Goal: Information Seeking & Learning: Learn about a topic

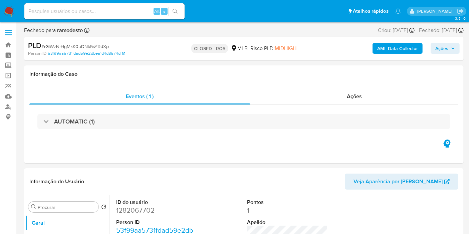
select select "10"
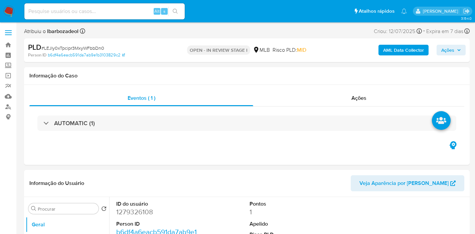
select select "10"
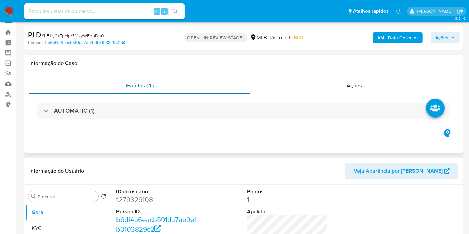
scroll to position [15, 0]
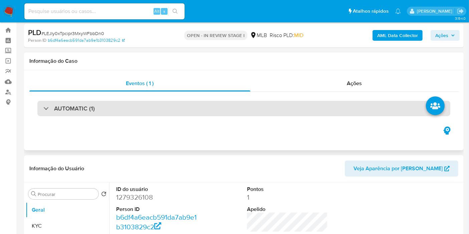
click at [182, 110] on div "AUTOMATIC (1)" at bounding box center [243, 108] width 413 height 15
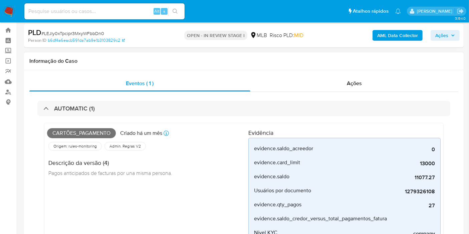
click at [83, 134] on span "Cartões_pagamento" at bounding box center [81, 133] width 69 height 10
copy span "Cartões_pagamento"
click at [443, 37] on span "Ações" at bounding box center [441, 35] width 13 height 11
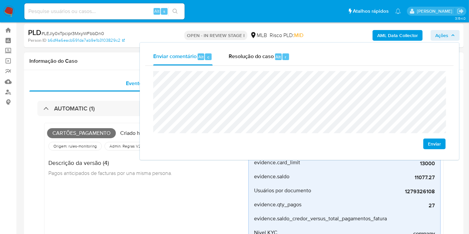
click at [112, 59] on h1 "Informação do Caso" at bounding box center [243, 61] width 429 height 7
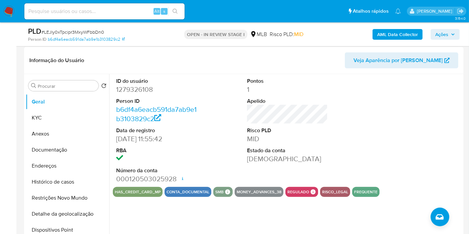
scroll to position [322, 0]
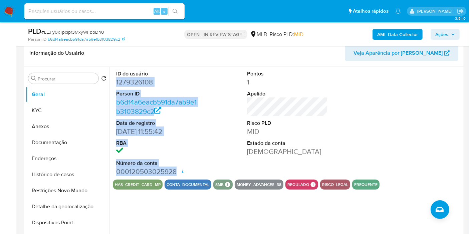
drag, startPoint x: 113, startPoint y: 82, endPoint x: 176, endPoint y: 171, distance: 108.4
click at [176, 171] on div "ID do usuário 1279326108 Person ID b6df4a6eacb591da7ab9e1b3103829c2 Data de reg…" at bounding box center [156, 123] width 87 height 113
copy dl "1279326108 Person ID b6df4a6eacb591da7ab9e1b3103829c2 Data de registro 04/01/20…"
click at [436, 35] on span "Ações" at bounding box center [441, 34] width 13 height 11
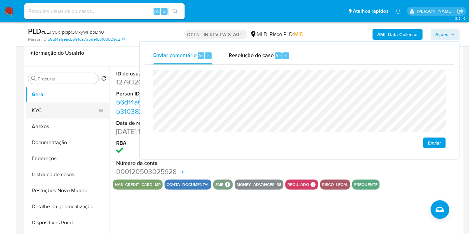
click at [75, 108] on button "KYC" at bounding box center [65, 110] width 78 height 16
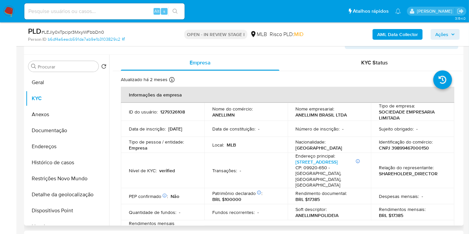
scroll to position [336, 0]
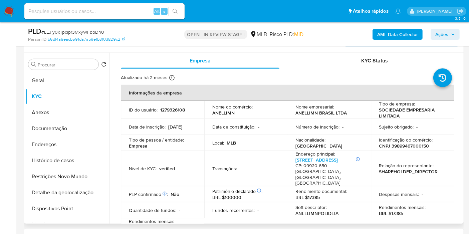
click at [401, 146] on p "CNPJ 39899467000150" at bounding box center [404, 146] width 50 height 6
copy p "39899467000150"
drag, startPoint x: 445, startPoint y: 35, endPoint x: 438, endPoint y: 40, distance: 8.6
click at [444, 35] on span "Ações" at bounding box center [441, 34] width 13 height 11
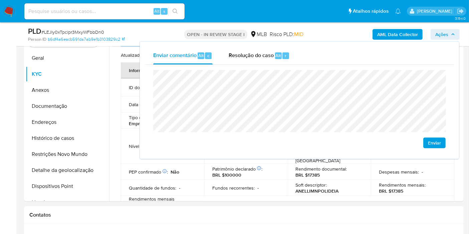
scroll to position [361, 0]
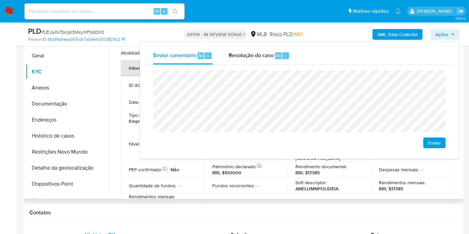
click at [153, 180] on td "Quantidade de fundos : -" at bounding box center [162, 186] width 83 height 16
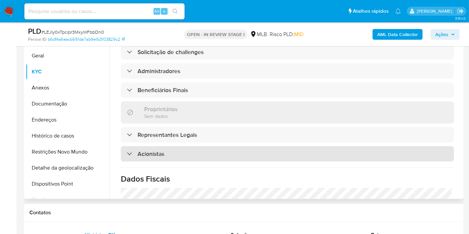
scroll to position [304, 0]
click at [259, 146] on div "Acionistas" at bounding box center [287, 153] width 333 height 15
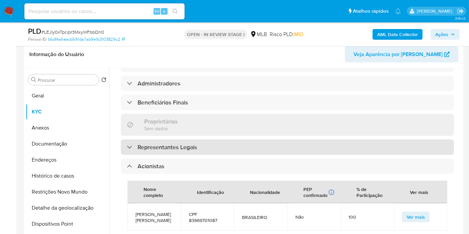
scroll to position [331, 0]
click at [207, 140] on div "Representantes Legais" at bounding box center [287, 147] width 333 height 15
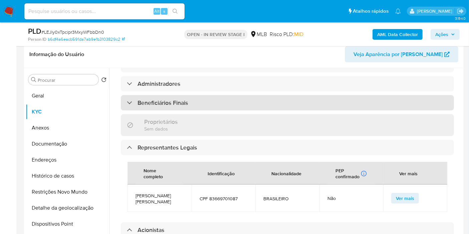
click at [202, 95] on div "Beneficiários Finais" at bounding box center [287, 102] width 333 height 15
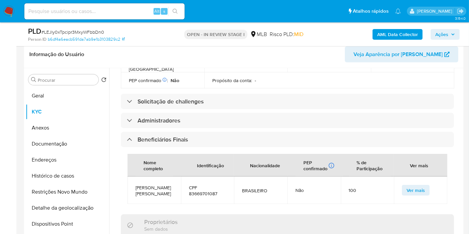
scroll to position [294, 0]
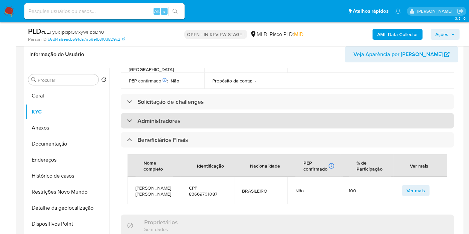
click at [192, 113] on div "Administradores" at bounding box center [287, 120] width 333 height 15
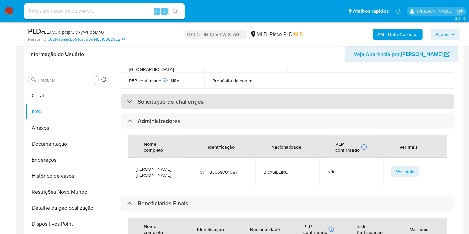
click at [207, 94] on div "Solicitação de challenges" at bounding box center [287, 101] width 333 height 15
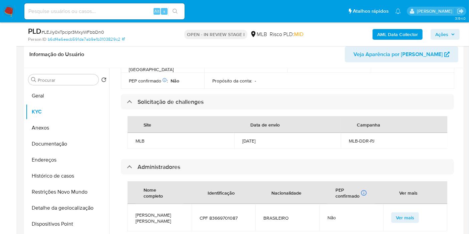
scroll to position [307, 0]
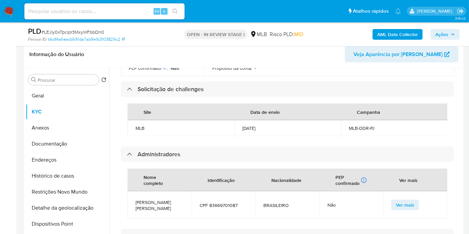
click at [222, 202] on span "CPF 83669701087" at bounding box center [224, 205] width 48 height 6
copy span "83669701087"
click at [449, 34] on span "Ações" at bounding box center [445, 34] width 20 height 9
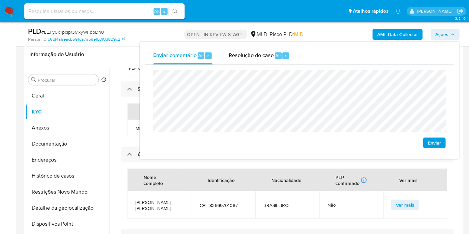
click at [0, 0] on lt-span "econômica" at bounding box center [0, 0] width 0 height 0
click at [120, 61] on div "Informação do Usuário Veja Aparência por [PERSON_NAME]" at bounding box center [244, 54] width 440 height 27
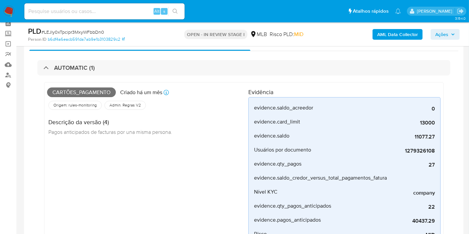
scroll to position [0, 0]
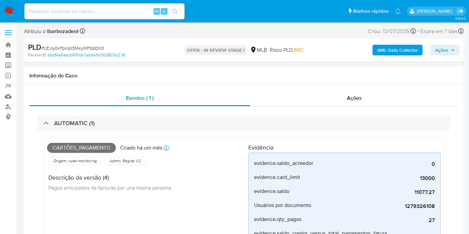
click at [441, 48] on span "Ações" at bounding box center [441, 50] width 13 height 11
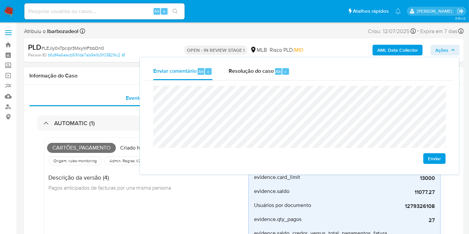
click at [137, 189] on span "Pagos anticipados de facturas por una misma persona." at bounding box center [110, 187] width 124 height 7
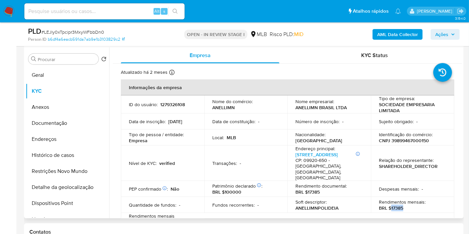
drag, startPoint x: 390, startPoint y: 196, endPoint x: 405, endPoint y: 194, distance: 15.4
click at [405, 199] on div "Rendimentos mensais : BRL $17385" at bounding box center [412, 205] width 67 height 12
copy p "17385"
click at [439, 37] on span "Ações" at bounding box center [441, 34] width 13 height 11
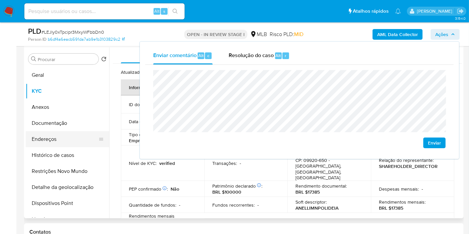
click at [55, 140] on button "Endereços" at bounding box center [65, 139] width 78 height 16
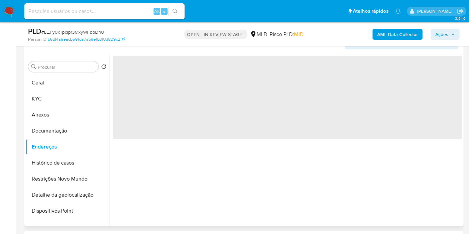
scroll to position [328, 0]
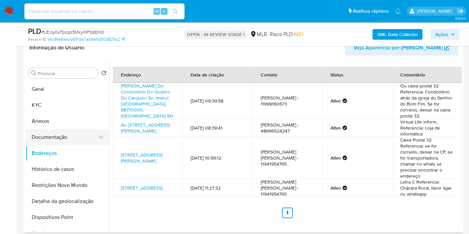
click at [59, 135] on button "Documentação" at bounding box center [65, 137] width 78 height 16
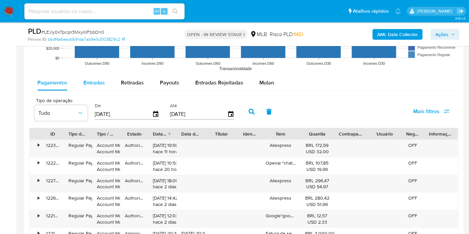
click at [96, 85] on div "Entradas" at bounding box center [93, 83] width 21 height 16
select select "10"
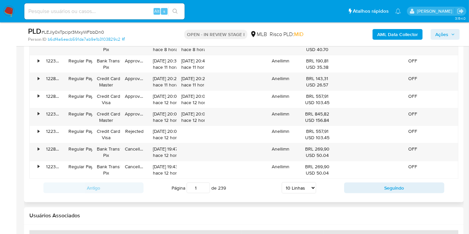
scroll to position [1060, 0]
click at [281, 110] on div "Anellimn" at bounding box center [280, 116] width 39 height 17
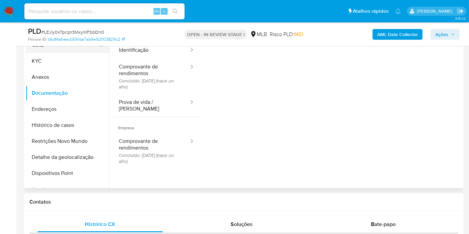
scroll to position [328, 0]
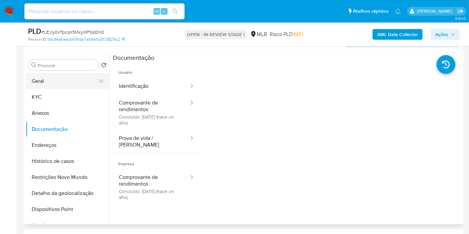
click at [68, 77] on button "Geral" at bounding box center [65, 81] width 78 height 16
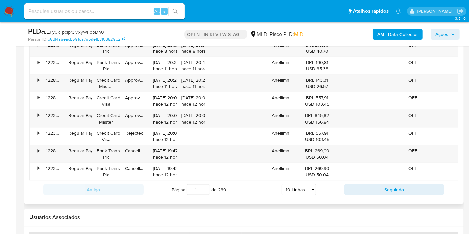
scroll to position [1066, 0]
drag, startPoint x: 297, startPoint y: 192, endPoint x: 298, endPoint y: 188, distance: 3.7
click at [298, 192] on div "Página 1 de 239 5 Linhas 10 Linhas 20 Linhas 25 Linhas 50 Linhas 100 Linhas" at bounding box center [243, 189] width 201 height 13
click at [298, 186] on select "5 Linhas 10 Linhas 20 Linhas 25 Linhas 50 Linhas 100 Linhas" at bounding box center [299, 189] width 34 height 11
select select "100"
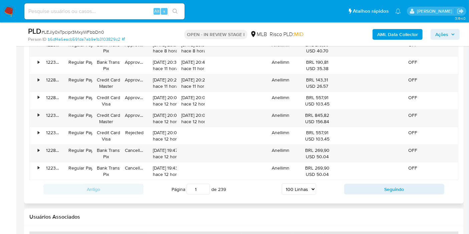
click at [282, 184] on select "5 Linhas 10 Linhas 20 Linhas 25 Linhas 50 Linhas 100 Linhas" at bounding box center [299, 189] width 34 height 11
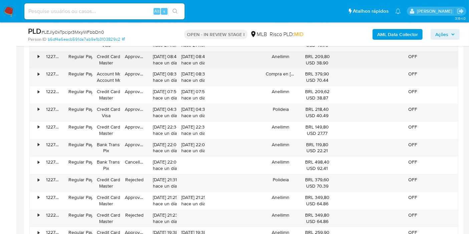
scroll to position [1530, 0]
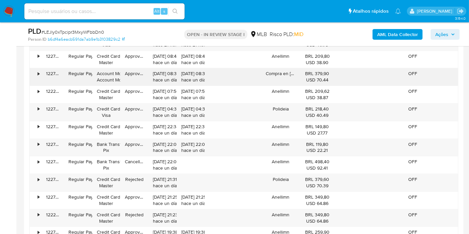
click at [287, 69] on div "Compra en Polideia" at bounding box center [280, 76] width 39 height 17
drag, startPoint x: 287, startPoint y: 69, endPoint x: 276, endPoint y: 69, distance: 10.7
click at [276, 69] on div "Compra en Polideia" at bounding box center [280, 76] width 39 height 17
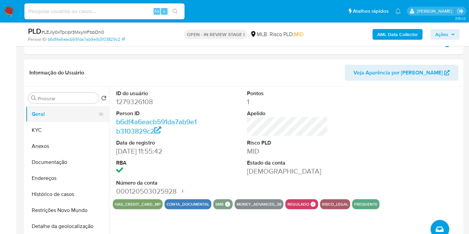
scroll to position [303, 0]
click at [132, 97] on dd "1279326108" at bounding box center [156, 101] width 81 height 9
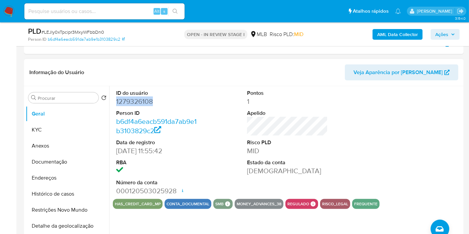
click at [132, 97] on dd "1279326108" at bounding box center [156, 101] width 81 height 9
copy dd "1279326108"
click at [72, 195] on button "Histórico de casos" at bounding box center [65, 194] width 78 height 16
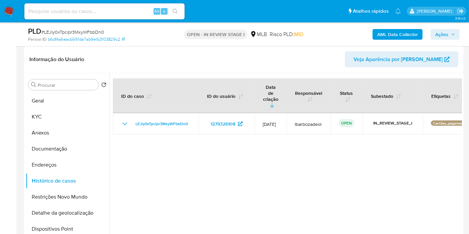
scroll to position [309, 0]
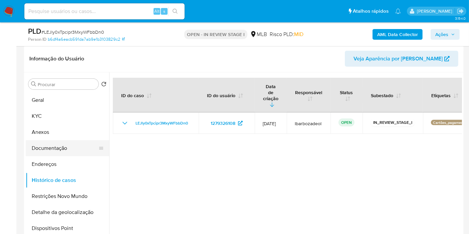
click at [60, 150] on button "Documentação" at bounding box center [65, 148] width 78 height 16
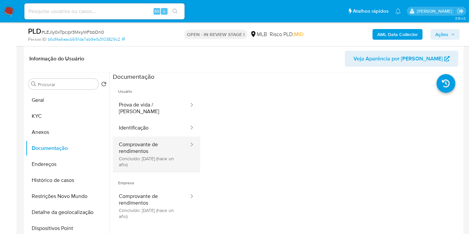
click at [156, 151] on button "Comprovante de rendimentos Concluído: 09/09/2024 (hace un año)" at bounding box center [151, 153] width 77 height 35
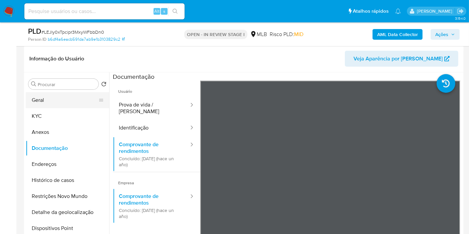
click at [67, 99] on button "Geral" at bounding box center [65, 100] width 78 height 16
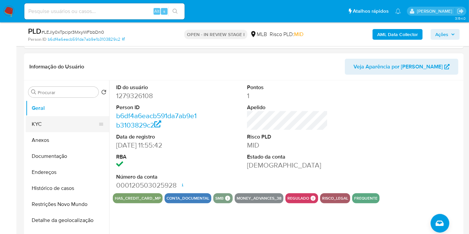
click at [59, 121] on button "KYC" at bounding box center [65, 124] width 78 height 16
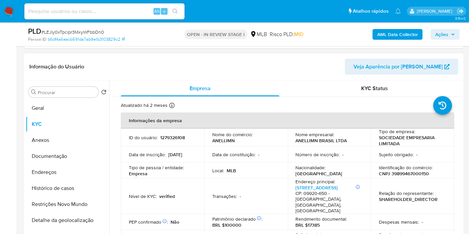
drag, startPoint x: 65, startPoint y: 168, endPoint x: 189, endPoint y: 192, distance: 126.4
click at [65, 169] on button "Endereços" at bounding box center [67, 172] width 83 height 16
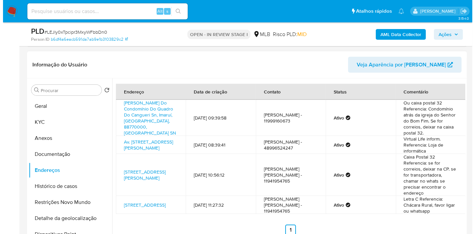
scroll to position [315, 0]
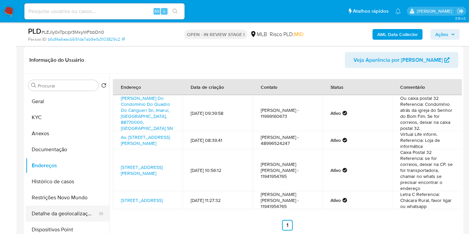
click at [83, 213] on button "Detalhe da geolocalização" at bounding box center [65, 214] width 78 height 16
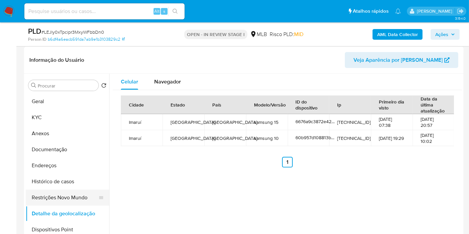
drag, startPoint x: 74, startPoint y: 192, endPoint x: 86, endPoint y: 196, distance: 12.1
click at [74, 192] on button "Restrições Novo Mundo" at bounding box center [65, 198] width 78 height 16
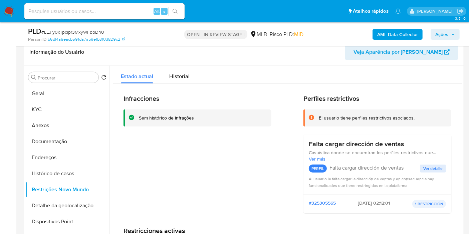
drag, startPoint x: 84, startPoint y: 219, endPoint x: 194, endPoint y: 222, distance: 109.5
click at [83, 219] on button "Dispositivos Point" at bounding box center [67, 222] width 83 height 16
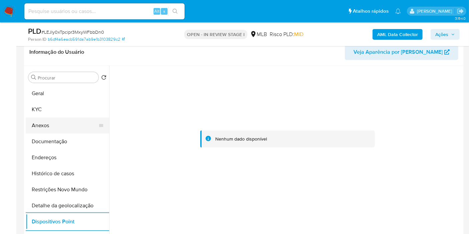
click at [69, 125] on button "Anexos" at bounding box center [65, 125] width 78 height 16
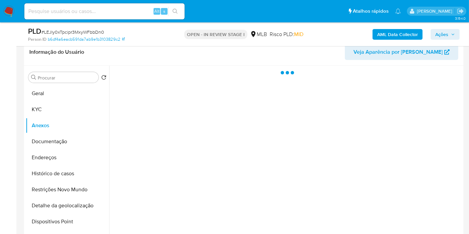
click at [440, 33] on span "Ações" at bounding box center [441, 34] width 13 height 11
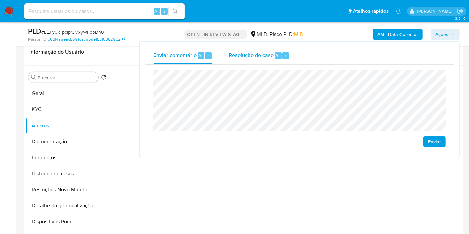
click at [249, 56] on span "Resolução do caso" at bounding box center [251, 55] width 45 height 8
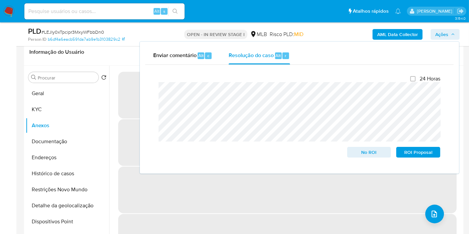
click at [389, 36] on b "AML Data Collector" at bounding box center [397, 34] width 41 height 11
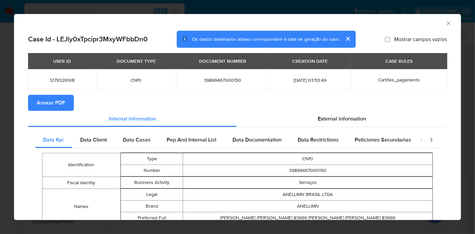
click at [63, 102] on span "Anexar PDF" at bounding box center [51, 102] width 28 height 15
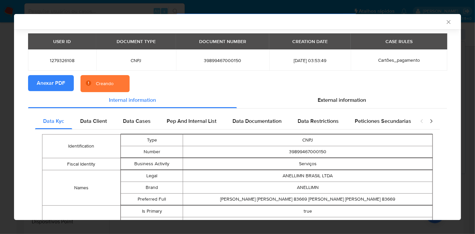
scroll to position [19, 0]
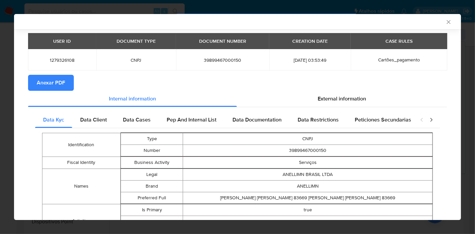
click at [445, 21] on icon "Fechar a janela" at bounding box center [448, 22] width 7 height 7
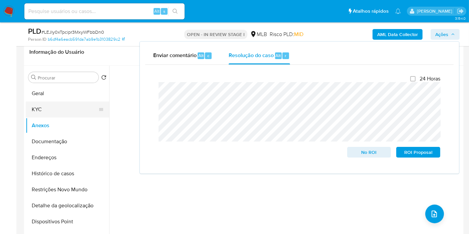
click at [70, 113] on button "KYC" at bounding box center [65, 109] width 78 height 16
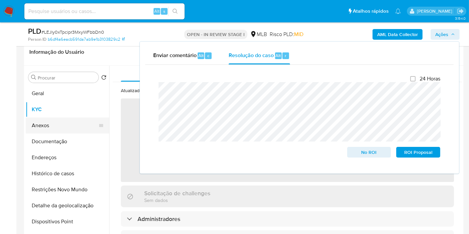
click at [66, 122] on button "Anexos" at bounding box center [65, 125] width 78 height 16
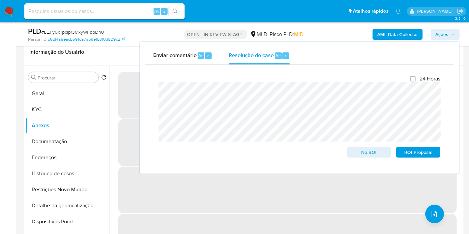
click at [295, 201] on span "‌" at bounding box center [287, 190] width 338 height 47
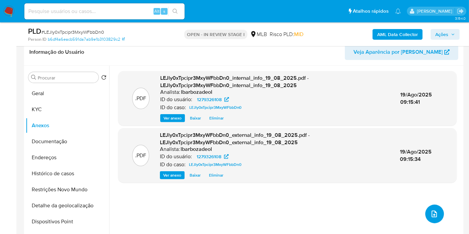
click at [433, 211] on icon "upload-file" at bounding box center [434, 214] width 8 height 8
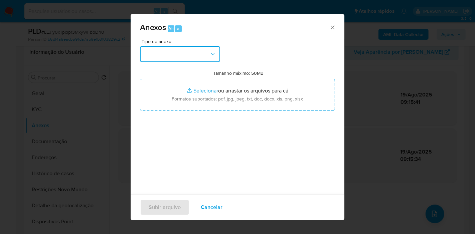
click at [189, 50] on button "button" at bounding box center [180, 54] width 80 height 16
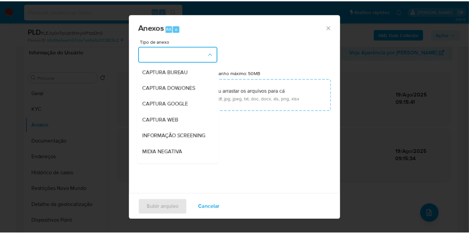
scroll to position [102, 0]
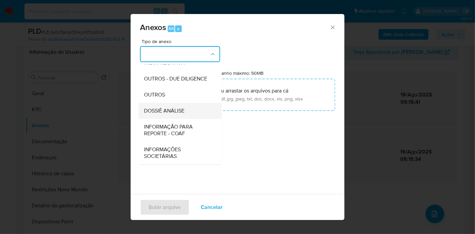
click at [180, 111] on span "DOSSIÊ ANÁLISE" at bounding box center [164, 110] width 40 height 7
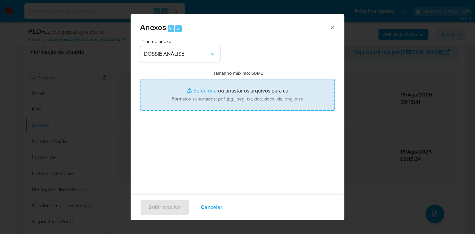
click at [196, 96] on input "Tamanho máximo: 50MB Selecionar arquivos" at bounding box center [237, 95] width 195 height 32
type input "C:\fakepath\Mulan 1279326108_2025_08_18_16_50_42.pdf"
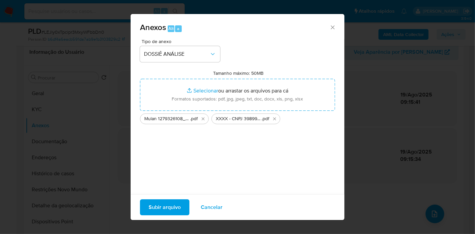
click at [161, 209] on span "Subir arquivo" at bounding box center [165, 207] width 32 height 15
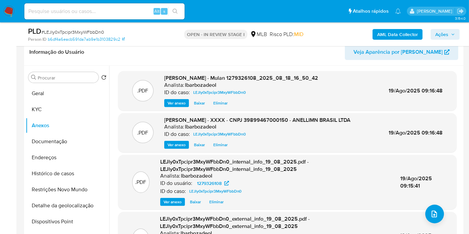
click at [446, 36] on span "Ações" at bounding box center [441, 34] width 13 height 11
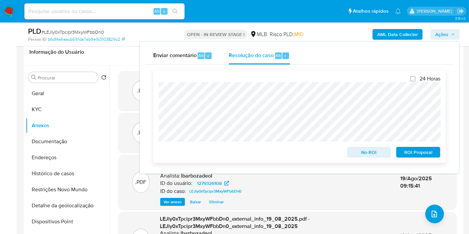
click at [361, 154] on span "No ROI" at bounding box center [369, 152] width 35 height 9
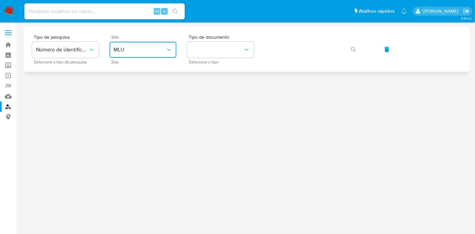
click at [146, 54] on button "MLU" at bounding box center [142, 50] width 67 height 16
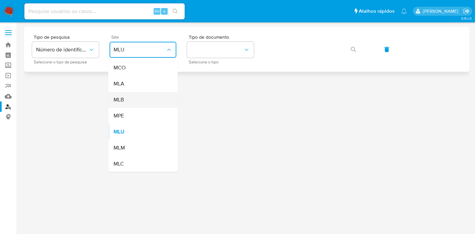
click at [148, 94] on div "MLB" at bounding box center [140, 100] width 55 height 16
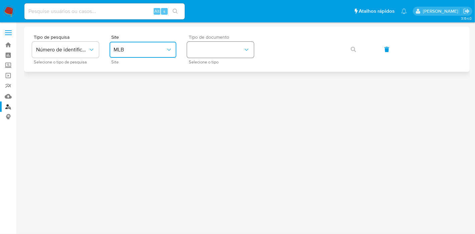
click at [218, 52] on button "identificationType" at bounding box center [220, 50] width 67 height 16
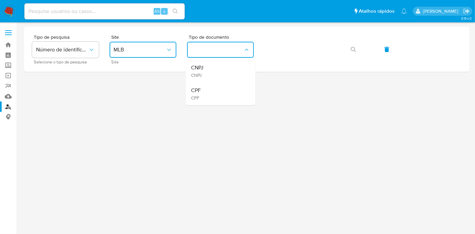
drag, startPoint x: 218, startPoint y: 92, endPoint x: 222, endPoint y: 89, distance: 5.0
click at [219, 92] on div "CPF CPF" at bounding box center [218, 93] width 55 height 23
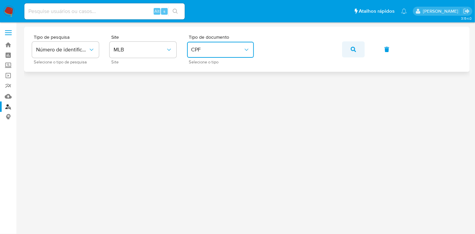
click at [357, 50] on button "button" at bounding box center [353, 49] width 23 height 16
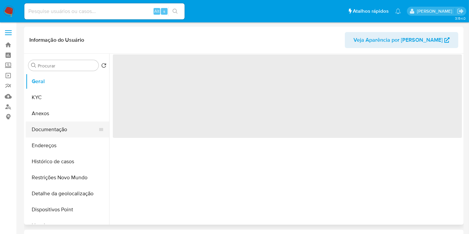
click at [78, 135] on button "Documentação" at bounding box center [65, 129] width 78 height 16
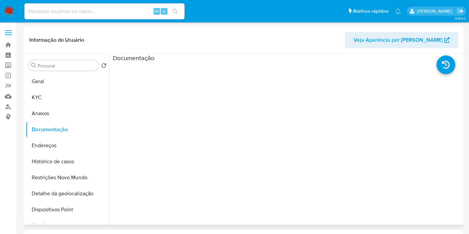
select select "10"
click at [56, 94] on button "KYC" at bounding box center [65, 97] width 78 height 16
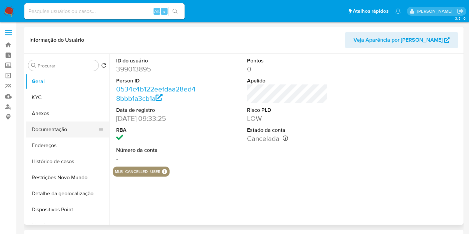
click at [71, 136] on button "Documentação" at bounding box center [65, 129] width 78 height 16
select select "10"
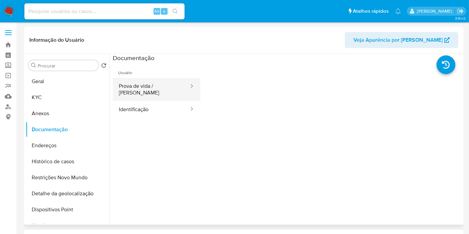
click at [147, 81] on button "Prova de vida / [PERSON_NAME]" at bounding box center [151, 89] width 77 height 23
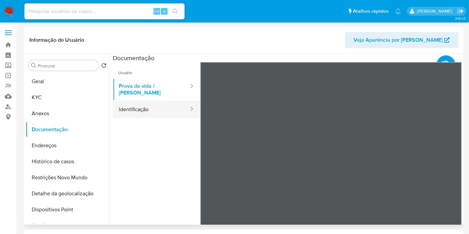
click at [166, 103] on button "Identificação" at bounding box center [151, 109] width 77 height 17
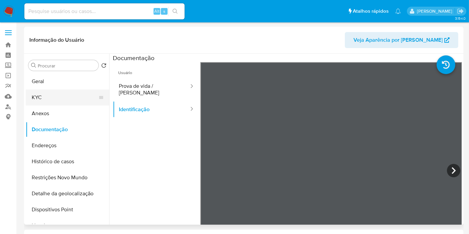
click at [61, 92] on button "KYC" at bounding box center [65, 97] width 78 height 16
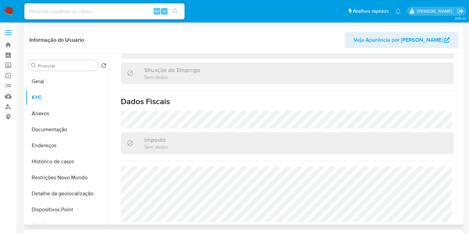
scroll to position [12, 0]
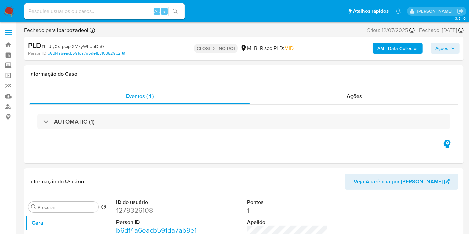
select select "10"
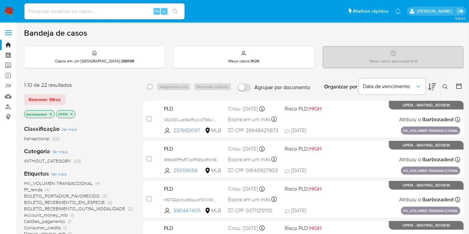
click at [445, 36] on div "Bandeja de casos" at bounding box center [244, 33] width 440 height 10
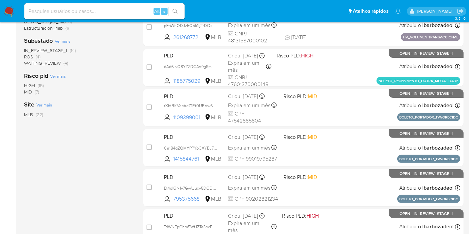
scroll to position [292, 0]
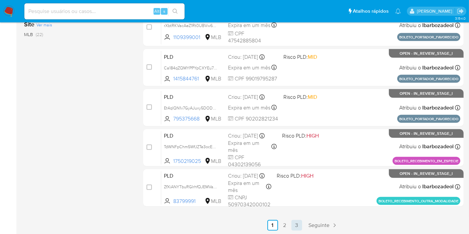
click at [297, 225] on link "3" at bounding box center [296, 225] width 11 height 11
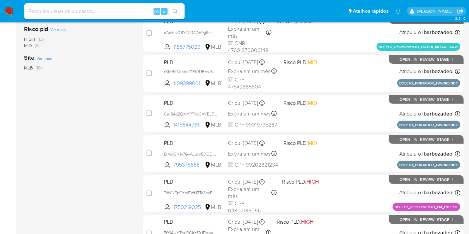
scroll to position [292, 0]
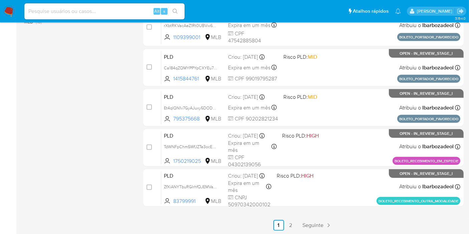
click at [318, 225] on span "Seguinte" at bounding box center [313, 225] width 21 height 5
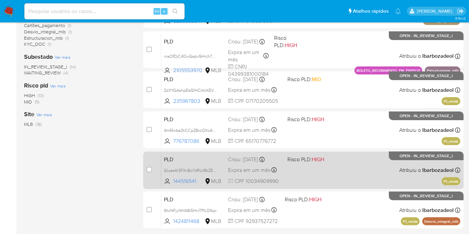
scroll to position [212, 0]
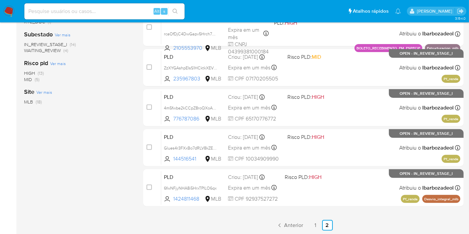
click at [42, 73] on span "(13)" at bounding box center [41, 73] width 6 height 7
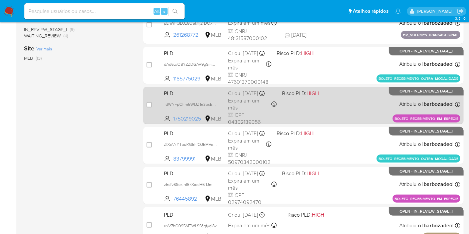
scroll to position [214, 0]
click at [314, 110] on div "PLD TdWNFpChm5WfJZTe3ocE7sas 1750219025 MLB Risco PLD: HIGH Criou: 14/08/2025 C…" at bounding box center [310, 106] width 299 height 34
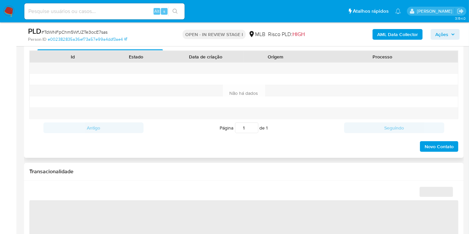
select select "10"
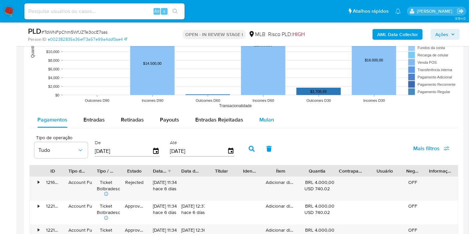
scroll to position [678, 0]
click at [266, 122] on div "Mulan" at bounding box center [266, 119] width 15 height 16
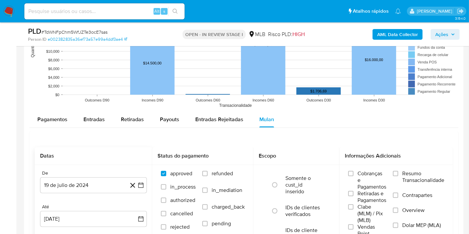
drag, startPoint x: 82, startPoint y: 186, endPoint x: 88, endPoint y: 175, distance: 12.9
click at [82, 186] on button "19 de julio de 2024" at bounding box center [93, 185] width 107 height 16
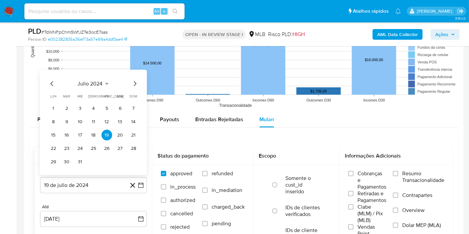
click at [90, 84] on span "julio 2024" at bounding box center [90, 83] width 25 height 7
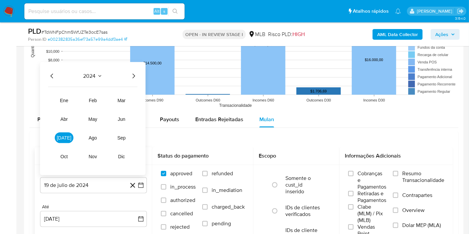
click at [134, 74] on icon "Año siguiente" at bounding box center [133, 76] width 8 height 8
click at [124, 118] on span "jun" at bounding box center [122, 118] width 8 height 5
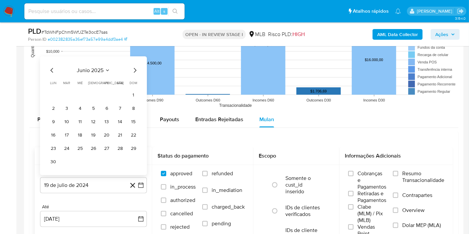
click at [133, 68] on icon "Mes siguiente" at bounding box center [135, 70] width 8 height 8
click at [67, 105] on button "1" at bounding box center [66, 108] width 11 height 11
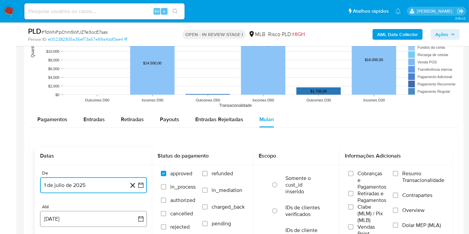
click at [94, 217] on button "19 de agosto de 2025" at bounding box center [93, 219] width 107 height 16
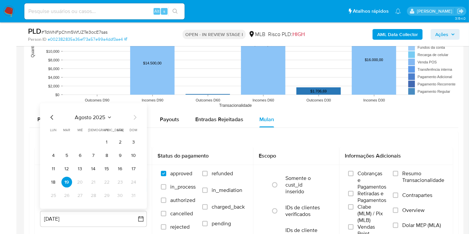
click at [53, 177] on button "18" at bounding box center [53, 182] width 11 height 11
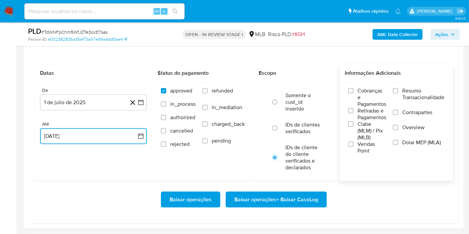
scroll to position [761, 0]
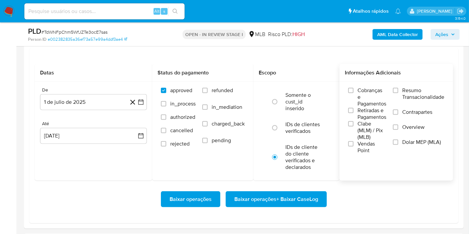
click at [411, 89] on span "Resumo Transacionalidade" at bounding box center [423, 93] width 42 height 13
click at [398, 89] on input "Resumo Transacionalidade" at bounding box center [395, 90] width 5 height 5
click at [276, 195] on span "Baixar operações + Baixar CaseLog" at bounding box center [276, 199] width 84 height 15
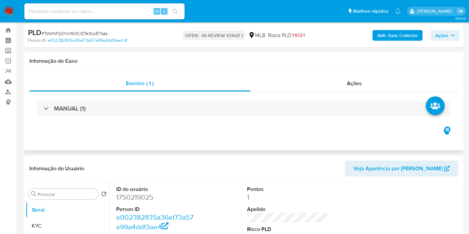
scroll to position [14, 0]
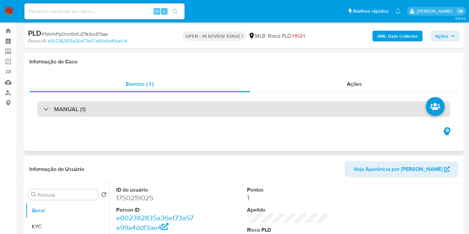
click at [283, 111] on div "MANUAL (1)" at bounding box center [243, 108] width 413 height 15
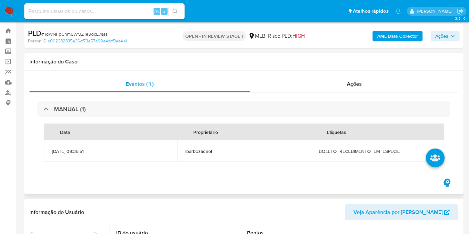
click at [340, 149] on span "BOLETO_RECEBIMENTO_EM_ESPECIE" at bounding box center [377, 151] width 117 height 6
copy span "BOLETO_RECEBIMENTO_EM_ESPECIE"
click at [440, 39] on span "Ações" at bounding box center [441, 36] width 13 height 11
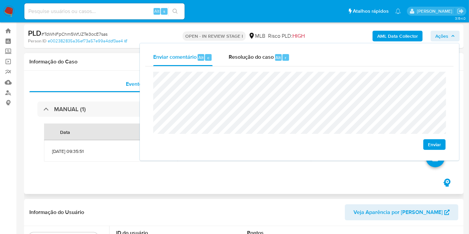
click at [91, 54] on div "Informação do Caso" at bounding box center [244, 62] width 440 height 18
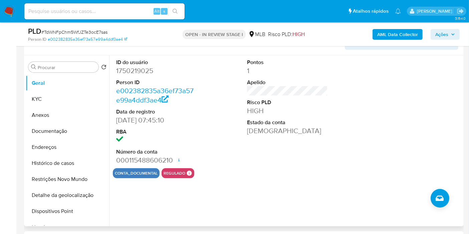
scroll to position [157, 0]
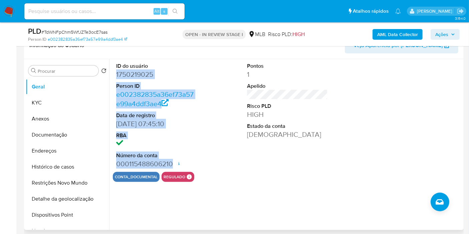
drag, startPoint x: 116, startPoint y: 74, endPoint x: 175, endPoint y: 164, distance: 107.2
click at [175, 164] on div "ID do usuário 1750219025 Person ID e002382835a36ef73a57e99a4ddf3ae4 Data de reg…" at bounding box center [156, 115] width 87 height 113
copy dl "1750219025 Person ID e002382835a36ef73a57e99a4ddf3ae4 Data de registro 01/04/20…"
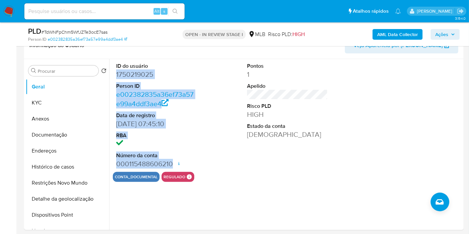
click at [441, 33] on span "Ações" at bounding box center [441, 34] width 13 height 11
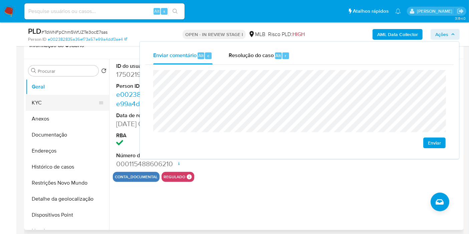
click at [58, 100] on button "KYC" at bounding box center [65, 103] width 78 height 16
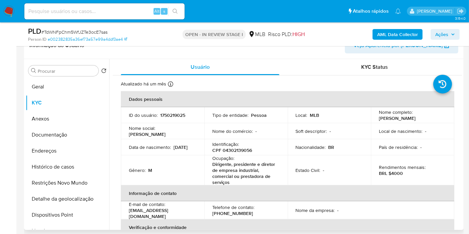
click at [234, 149] on p "CPF 04302139056" at bounding box center [232, 150] width 40 height 6
copy p "04302139056"
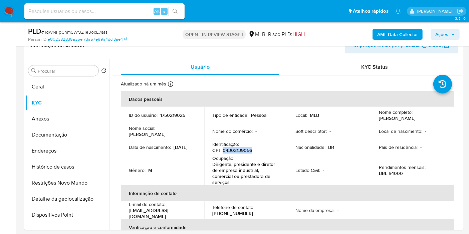
click at [450, 36] on span "Ações" at bounding box center [445, 34] width 20 height 9
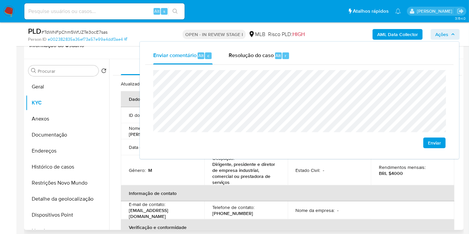
click at [228, 170] on p "Dirigente, presidente e diretor de empresa industrial, comercial ou prestadora …" at bounding box center [244, 173] width 65 height 24
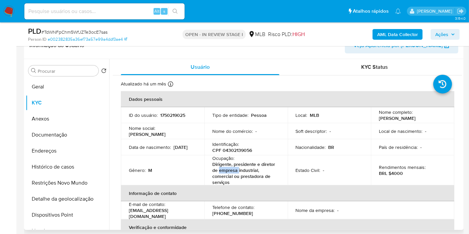
click at [228, 170] on p "Dirigente, presidente e diretor de empresa industrial, comercial ou prestadora …" at bounding box center [244, 173] width 65 height 24
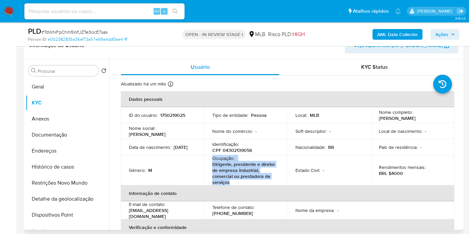
click at [228, 170] on p "Dirigente, presidente e diretor de empresa industrial, comercial ou prestadora …" at bounding box center [244, 173] width 65 height 24
drag, startPoint x: 211, startPoint y: 164, endPoint x: 237, endPoint y: 183, distance: 32.5
click at [237, 183] on td "Ocupação : Dirigente, presidente e diretor de empresa industrial, comercial ou …" at bounding box center [245, 170] width 83 height 30
copy p "Dirigente, presidente e diretor de empresa industrial, comercial ou prestadora …"
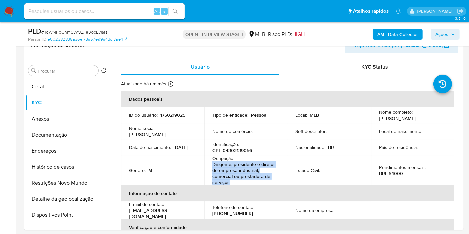
click at [434, 36] on button "Ações" at bounding box center [444, 34] width 29 height 11
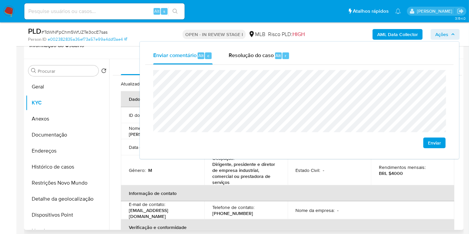
click at [282, 179] on td "Ocupação : Dirigente, presidente e diretor de empresa industrial, comercial ou …" at bounding box center [245, 170] width 83 height 30
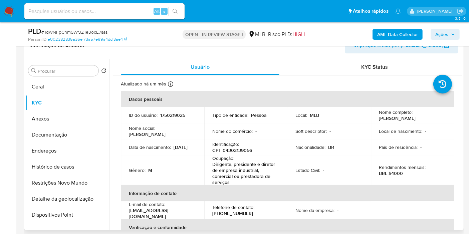
scroll to position [317, 0]
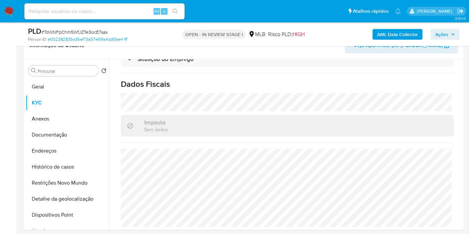
drag, startPoint x: 449, startPoint y: 31, endPoint x: 437, endPoint y: 40, distance: 14.9
click at [449, 31] on span "Ações" at bounding box center [445, 34] width 20 height 9
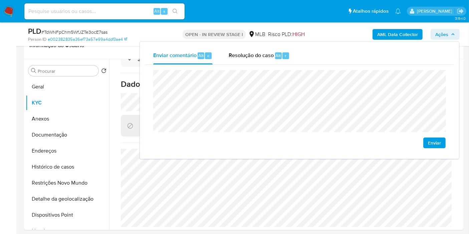
click at [0, 0] on lt-span "econômica" at bounding box center [0, 0] width 0 height 0
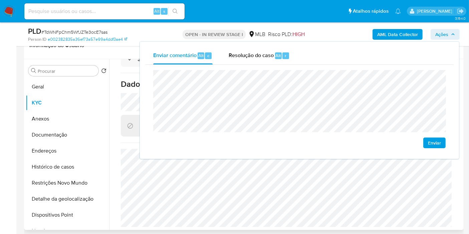
scroll to position [280, 0]
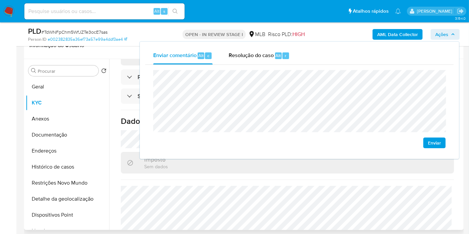
click at [111, 55] on div "Informação do Usuário Veja Aparência por Pessoa" at bounding box center [244, 45] width 440 height 27
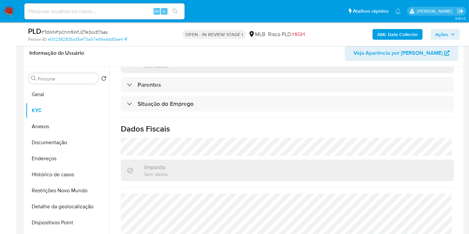
scroll to position [0, 0]
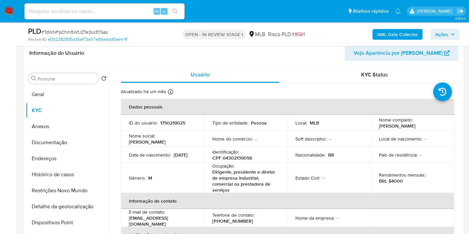
click at [167, 120] on p "1750219025" at bounding box center [172, 123] width 25 height 6
copy p "1750219025"
click at [70, 145] on button "Documentação" at bounding box center [65, 142] width 78 height 16
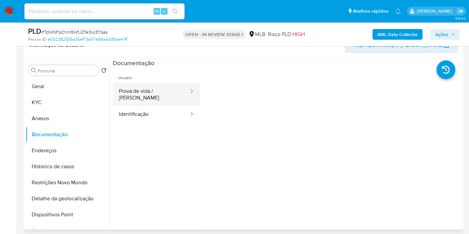
click at [160, 92] on button "Prova de vida / Selfie" at bounding box center [151, 94] width 77 height 23
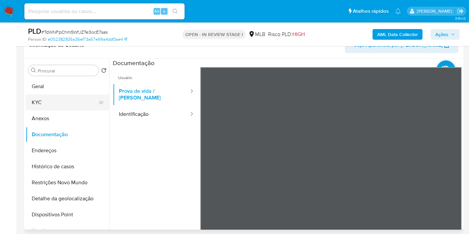
click at [57, 100] on button "KYC" at bounding box center [65, 102] width 78 height 16
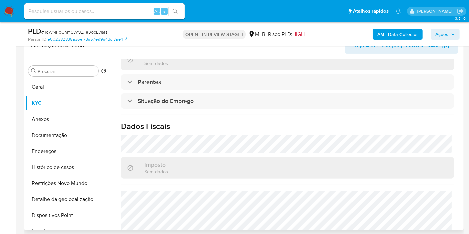
scroll to position [317, 0]
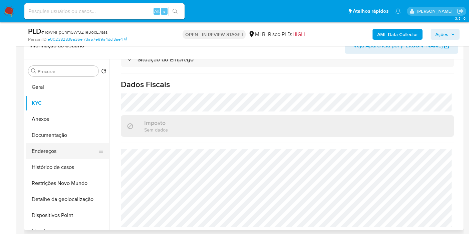
click at [70, 156] on button "Endereços" at bounding box center [65, 151] width 78 height 16
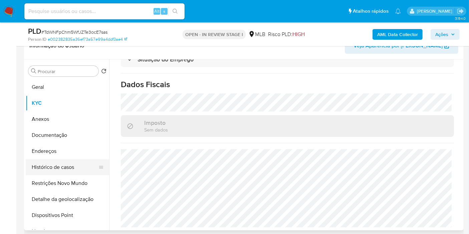
scroll to position [0, 0]
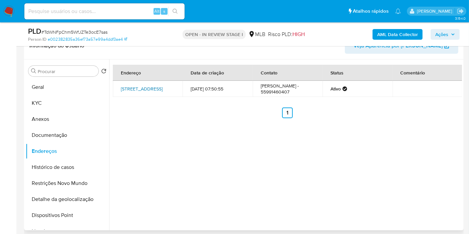
drag, startPoint x: 154, startPoint y: 89, endPoint x: 156, endPoint y: 86, distance: 4.0
click at [56, 87] on button "Geral" at bounding box center [65, 87] width 78 height 16
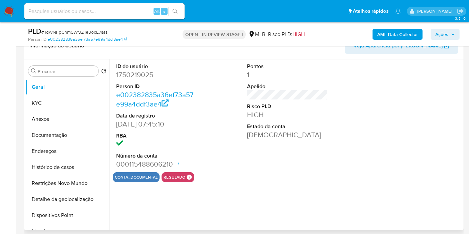
click at [133, 75] on dd "1750219025" at bounding box center [156, 74] width 81 height 9
copy dd "1750219025"
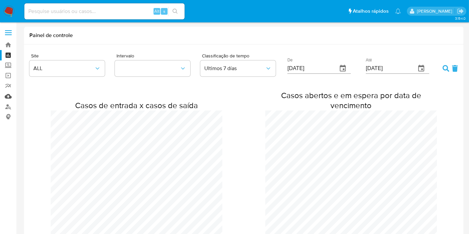
click at [6, 97] on link "Mulan" at bounding box center [39, 96] width 79 height 10
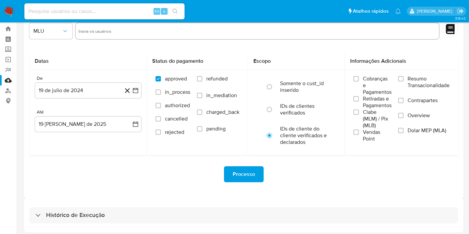
scroll to position [18, 0]
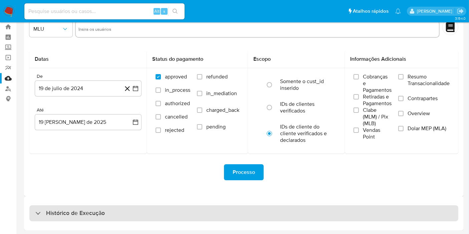
click at [244, 212] on div "Histórico de Execução" at bounding box center [243, 213] width 429 height 16
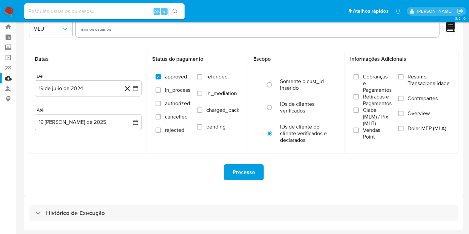
select select "10"
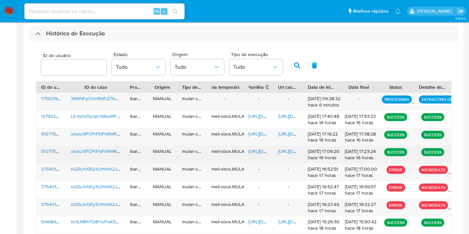
scroll to position [198, 0]
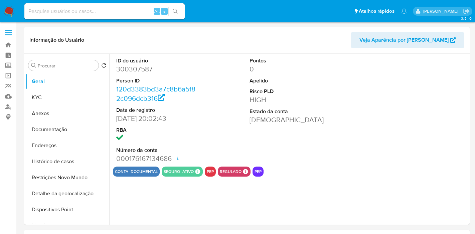
select select "10"
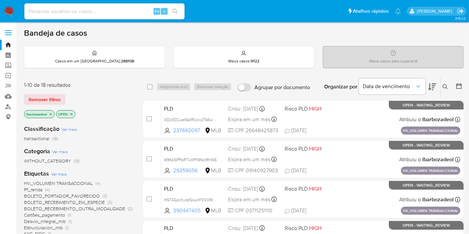
click at [50, 112] on icon "close-filter" at bounding box center [51, 114] width 4 height 4
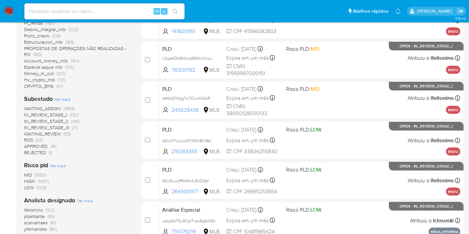
scroll to position [292, 0]
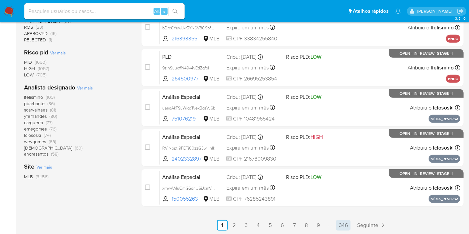
click at [344, 225] on link "346" at bounding box center [343, 225] width 14 height 11
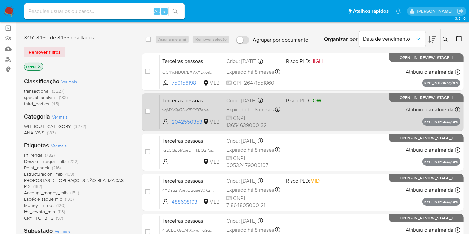
scroll to position [48, 0]
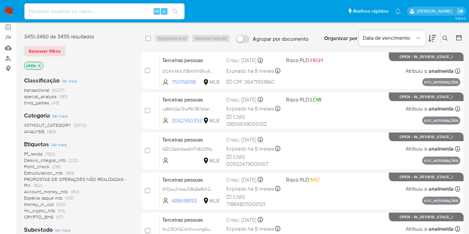
click at [42, 89] on span "transactional" at bounding box center [36, 90] width 25 height 7
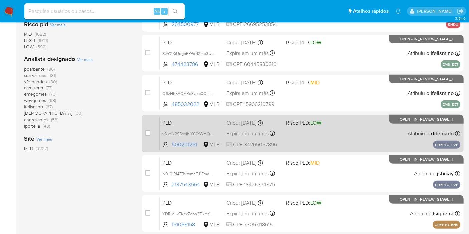
scroll to position [292, 0]
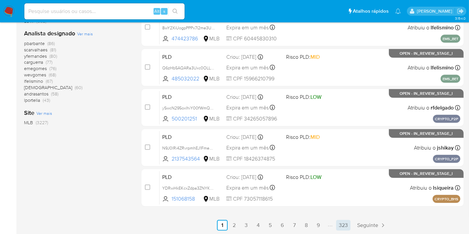
click at [346, 221] on link "323" at bounding box center [343, 225] width 14 height 11
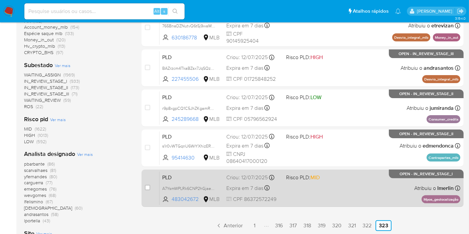
scroll to position [175, 0]
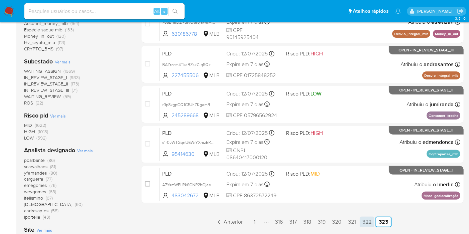
click at [366, 220] on link "322" at bounding box center [367, 222] width 14 height 11
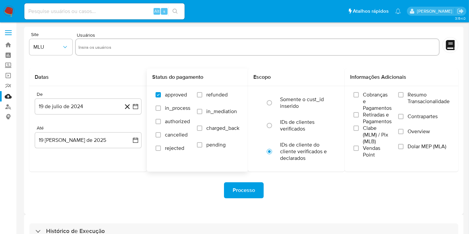
scroll to position [18, 0]
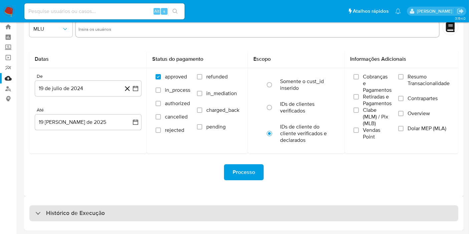
click at [253, 210] on div "Histórico de Execução" at bounding box center [243, 213] width 429 height 16
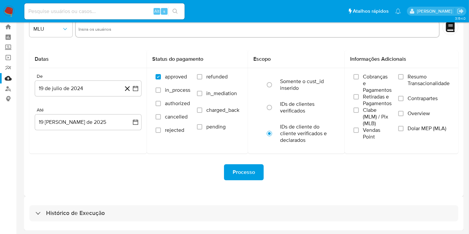
select select "10"
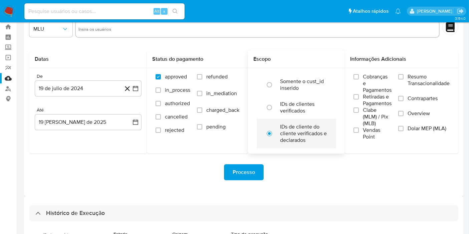
scroll to position [178, 0]
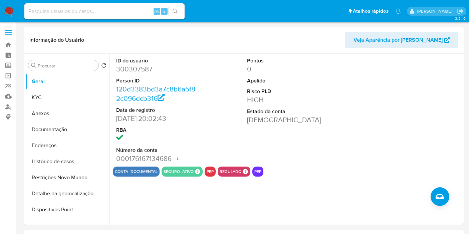
select select "10"
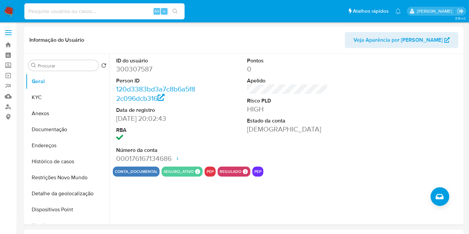
click at [115, 15] on input at bounding box center [104, 11] width 160 height 9
paste input "233889772"
type input "233889772"
click at [174, 9] on icon "search-icon" at bounding box center [175, 11] width 5 height 5
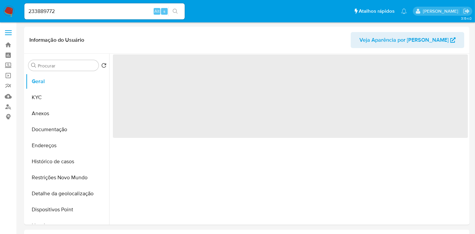
select select "10"
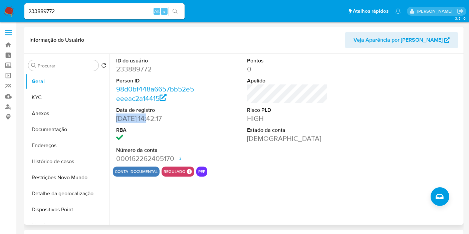
drag, startPoint x: 147, startPoint y: 118, endPoint x: 116, endPoint y: 116, distance: 30.8
click at [116, 116] on dd "11/09/2021 14:42:17" at bounding box center [156, 118] width 81 height 9
copy dd "11/09/2021"
click at [62, 92] on button "KYC" at bounding box center [65, 97] width 78 height 16
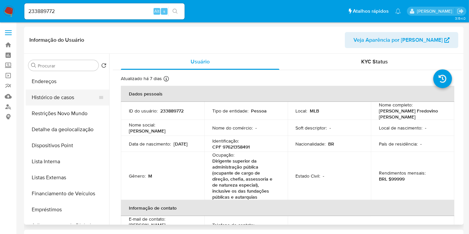
scroll to position [67, 0]
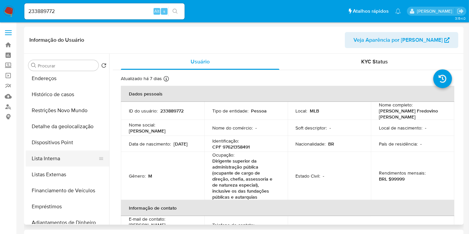
click at [71, 154] on button "Lista Interna" at bounding box center [65, 159] width 78 height 16
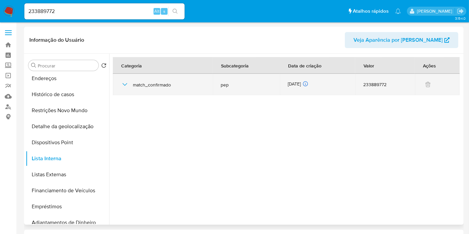
click at [297, 79] on td "08/08/2025 08/08/2025 13:09:01" at bounding box center [318, 84] width 76 height 21
click at [297, 80] on td "08/08/2025 08/08/2025 13:09:01" at bounding box center [318, 84] width 76 height 21
click at [297, 81] on div "08/08/2025 08/08/2025 13:09:01" at bounding box center [318, 84] width 60 height 7
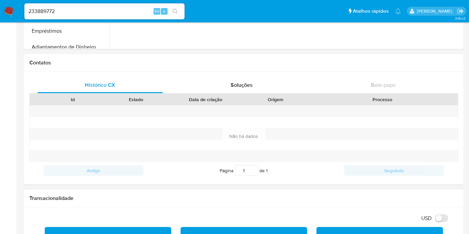
scroll to position [328, 0]
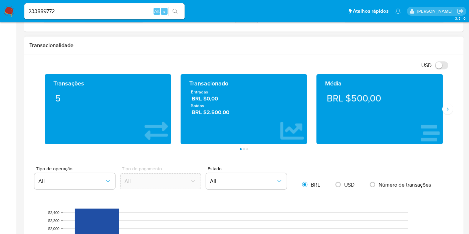
drag, startPoint x: 234, startPoint y: 113, endPoint x: 188, endPoint y: 91, distance: 50.6
click at [188, 91] on div "Entradas BRL $0,00 Saídas BRL $2.500,00" at bounding box center [244, 102] width 116 height 27
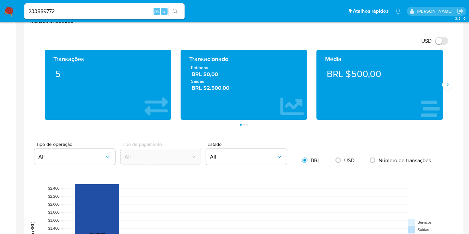
scroll to position [335, 0]
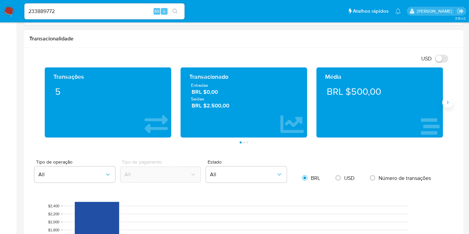
click at [447, 104] on button "Siguiente" at bounding box center [447, 102] width 11 height 11
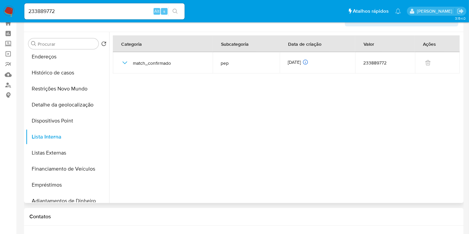
scroll to position [23, 0]
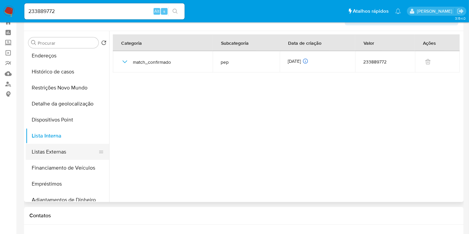
click at [70, 150] on button "Listas Externas" at bounding box center [65, 152] width 78 height 16
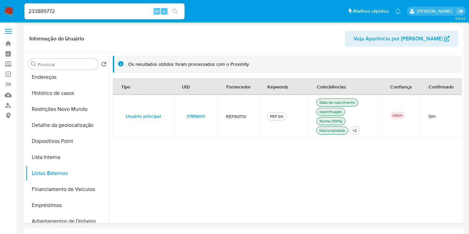
scroll to position [2, 0]
click at [197, 115] on span "3785600" at bounding box center [195, 115] width 19 height 9
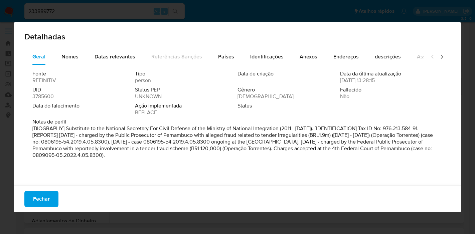
click at [40, 97] on span "3785600" at bounding box center [42, 96] width 21 height 7
click at [40, 96] on span "3785600" at bounding box center [42, 96] width 21 height 7
drag, startPoint x: 54, startPoint y: 196, endPoint x: 78, endPoint y: 179, distance: 29.4
click at [54, 196] on button "Fechar" at bounding box center [41, 199] width 34 height 16
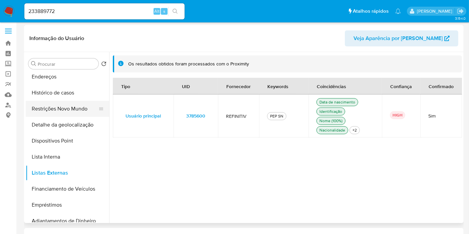
scroll to position [0, 0]
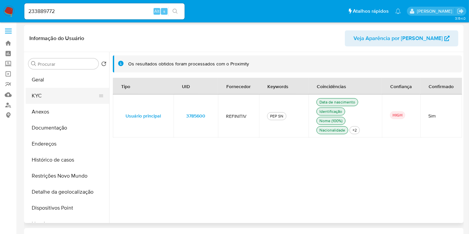
click at [65, 91] on button "KYC" at bounding box center [65, 96] width 78 height 16
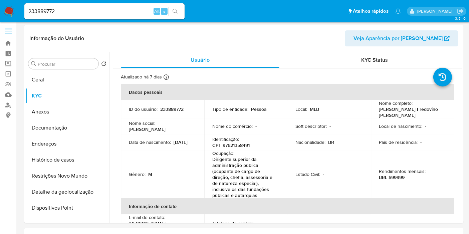
click at [80, 15] on input "233889772" at bounding box center [104, 11] width 160 height 9
paste input "80234141"
type input "80234141"
click at [178, 12] on button "search-icon" at bounding box center [175, 11] width 14 height 9
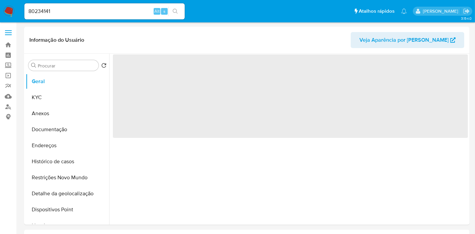
select select "10"
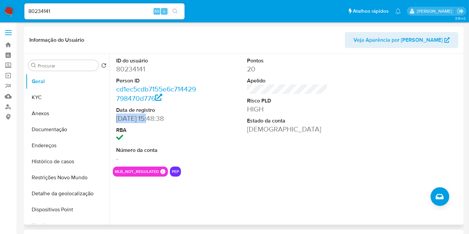
drag, startPoint x: 153, startPoint y: 120, endPoint x: 115, endPoint y: 122, distance: 37.8
click at [114, 121] on div "ID do usuário 80234141 Person ID cd1ec5cdb7155e6c714429798470d776 Data de regis…" at bounding box center [156, 110] width 87 height 113
copy dd "25/06/2009"
click at [59, 92] on button "KYC" at bounding box center [65, 97] width 78 height 16
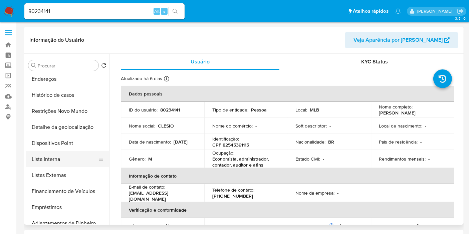
scroll to position [67, 0]
click at [76, 165] on button "Lista Interna" at bounding box center [65, 159] width 78 height 16
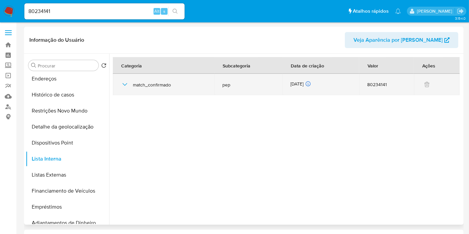
click at [309, 83] on div "06/08/2025 06/08/2025 05:36:37" at bounding box center [320, 84] width 61 height 7
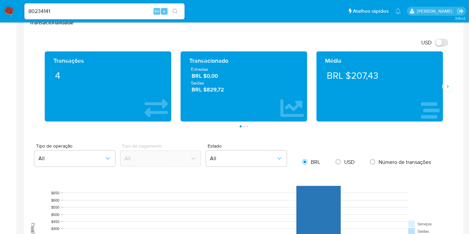
scroll to position [351, 0]
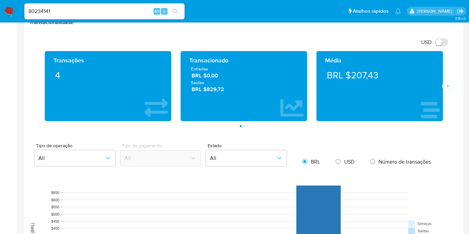
drag, startPoint x: 212, startPoint y: 88, endPoint x: 189, endPoint y: 70, distance: 29.5
click at [189, 70] on div "Entradas BRL $0,00 Saídas BRL $829,72" at bounding box center [244, 79] width 116 height 27
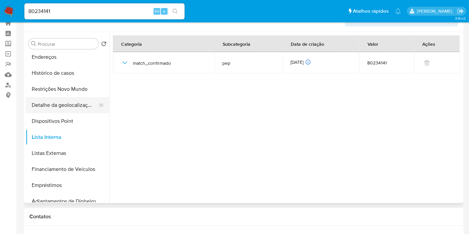
scroll to position [0, 0]
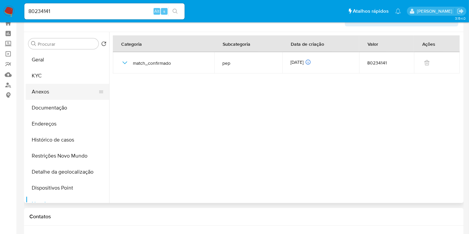
click at [64, 88] on button "Anexos" at bounding box center [65, 92] width 78 height 16
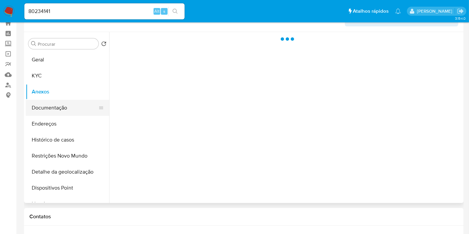
click at [63, 102] on button "Documentação" at bounding box center [65, 108] width 78 height 16
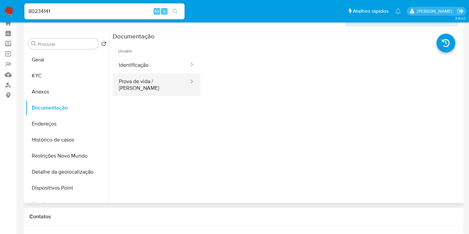
click at [151, 74] on button "Prova de vida / Selfie" at bounding box center [151, 84] width 77 height 23
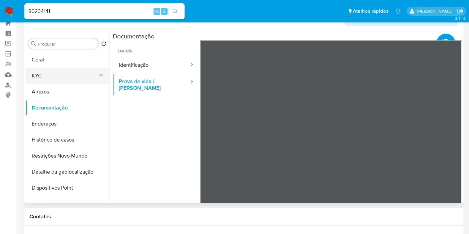
click at [60, 68] on button "KYC" at bounding box center [65, 76] width 78 height 16
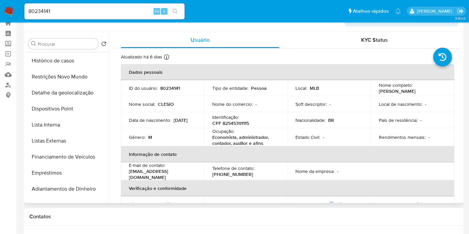
scroll to position [80, 0]
click at [81, 132] on button "Listas Externas" at bounding box center [65, 140] width 78 height 16
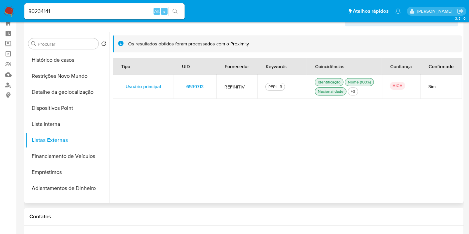
click at [194, 82] on span "6539713" at bounding box center [194, 86] width 17 height 9
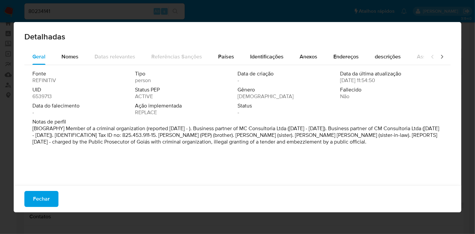
click at [51, 94] on span "6539713" at bounding box center [41, 96] width 19 height 7
click at [47, 98] on span "6539713" at bounding box center [41, 96] width 19 height 7
drag, startPoint x: 47, startPoint y: 198, endPoint x: 174, endPoint y: 152, distance: 135.4
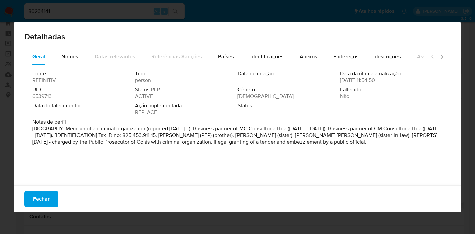
click at [47, 198] on span "Fechar" at bounding box center [41, 199] width 17 height 15
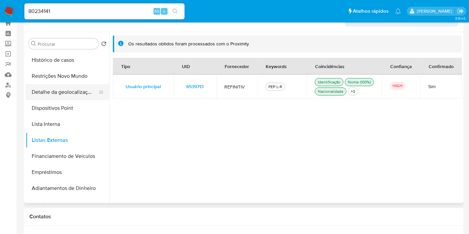
scroll to position [0, 0]
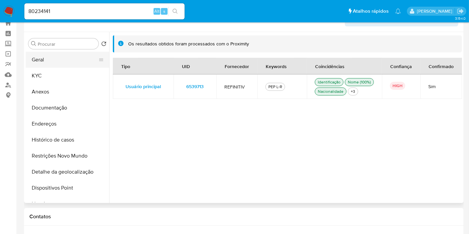
click at [77, 66] on button "Geral" at bounding box center [65, 60] width 78 height 16
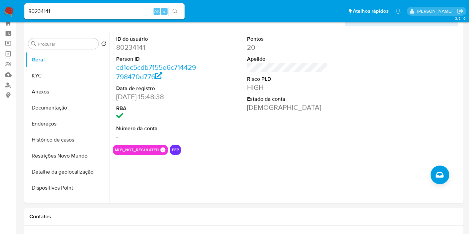
drag, startPoint x: 95, startPoint y: 8, endPoint x: 145, endPoint y: 22, distance: 51.9
click at [95, 8] on input "80234141" at bounding box center [104, 11] width 160 height 9
paste input "2612741533"
type input "2612741533"
click at [174, 9] on icon "search-icon" at bounding box center [175, 11] width 5 height 5
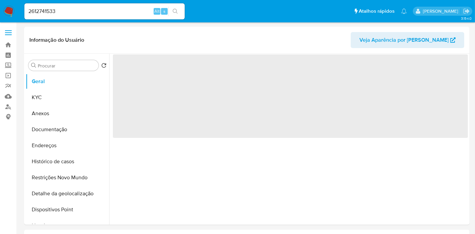
select select "10"
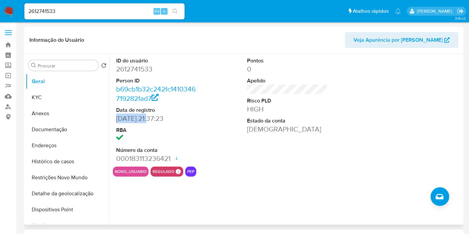
drag, startPoint x: 151, startPoint y: 116, endPoint x: 116, endPoint y: 118, distance: 35.1
click at [116, 118] on dd "08/08/2025 21:37:23" at bounding box center [156, 118] width 81 height 9
copy dd "08/08/2025"
click at [59, 100] on button "KYC" at bounding box center [65, 97] width 78 height 16
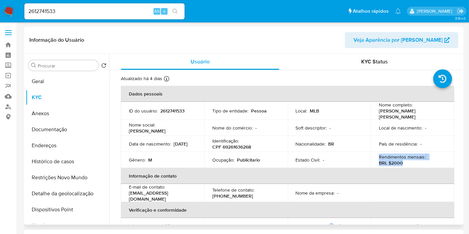
drag, startPoint x: 409, startPoint y: 160, endPoint x: 376, endPoint y: 155, distance: 33.4
click at [376, 155] on td "Rendimentos mensais : BRL $2000" at bounding box center [412, 160] width 83 height 16
copy div "Rendimentos mensais : BRL $2000"
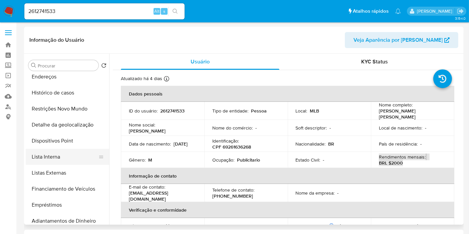
scroll to position [77, 0]
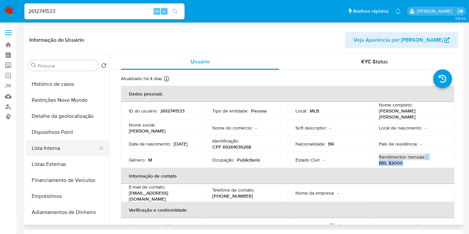
click at [69, 154] on button "Lista Interna" at bounding box center [65, 148] width 78 height 16
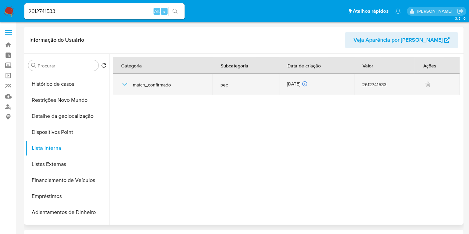
click at [288, 81] on div "08/08/2025 08/08/2025 18:43:24" at bounding box center [316, 84] width 59 height 7
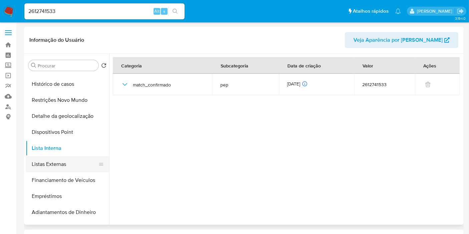
click at [73, 164] on button "Listas Externas" at bounding box center [65, 164] width 78 height 16
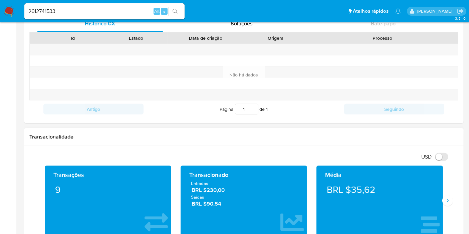
scroll to position [237, 0]
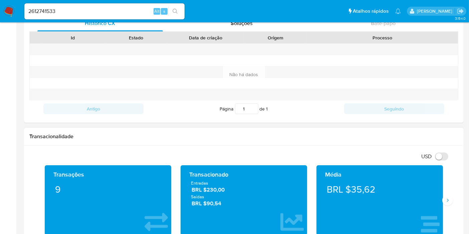
drag, startPoint x: 228, startPoint y: 203, endPoint x: 185, endPoint y: 185, distance: 46.7
click at [185, 185] on div "Transacionado Entradas BRL $230,00 Saídas BRL $90,54" at bounding box center [244, 200] width 126 height 70
click at [100, 137] on h1 "Transacionalidade" at bounding box center [243, 136] width 429 height 7
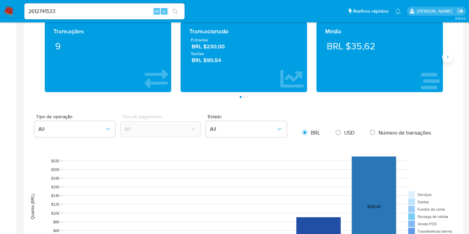
scroll to position [379, 0]
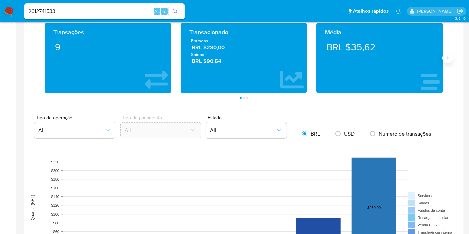
click at [446, 54] on button "Siguiente" at bounding box center [447, 58] width 11 height 11
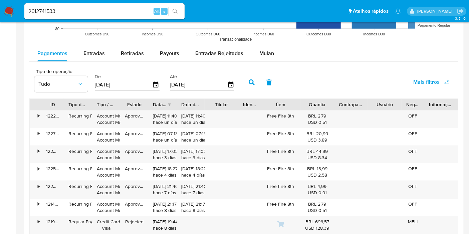
scroll to position [623, 0]
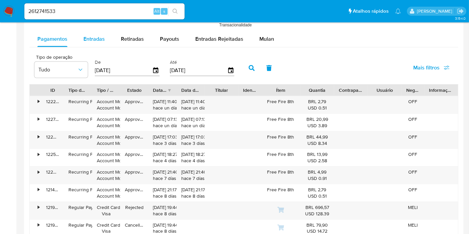
click at [103, 37] on span "Entradas" at bounding box center [93, 39] width 21 height 8
select select "10"
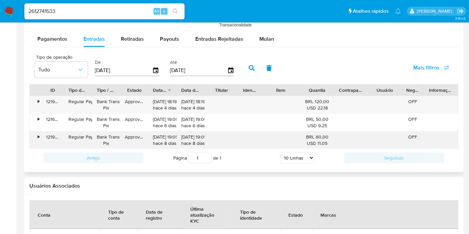
click at [39, 134] on div "•" at bounding box center [39, 137] width 2 height 6
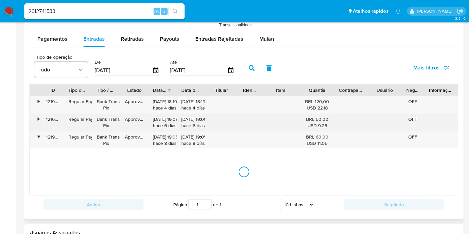
click at [38, 116] on div "•" at bounding box center [39, 119] width 2 height 6
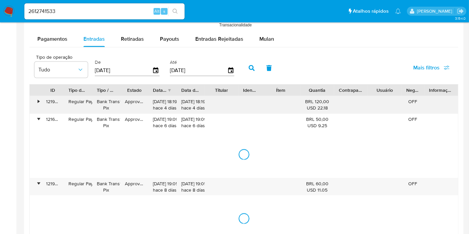
click at [35, 100] on div "•" at bounding box center [36, 104] width 12 height 17
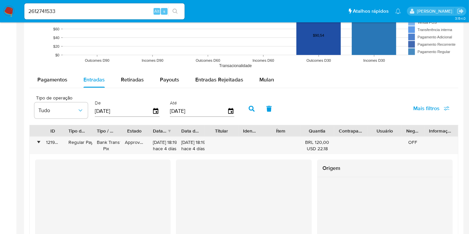
scroll to position [567, 0]
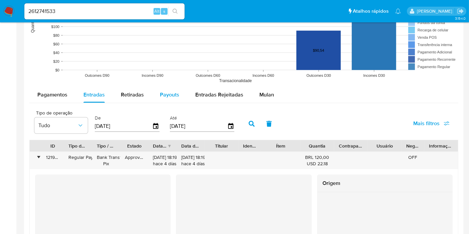
click at [171, 93] on span "Payouts" at bounding box center [169, 95] width 19 height 8
select select "10"
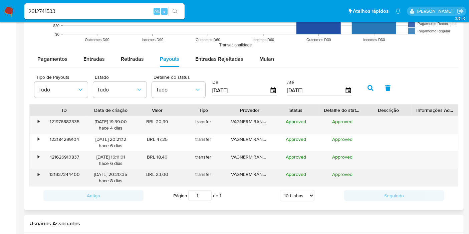
scroll to position [603, 0]
click at [40, 174] on div "•" at bounding box center [36, 176] width 12 height 17
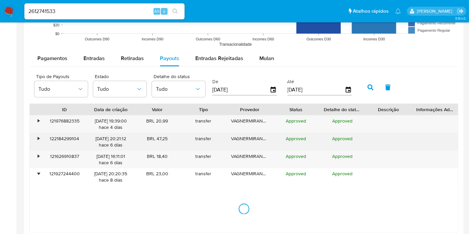
drag, startPoint x: 38, startPoint y: 159, endPoint x: 35, endPoint y: 146, distance: 13.7
click at [38, 159] on div "•" at bounding box center [36, 159] width 12 height 17
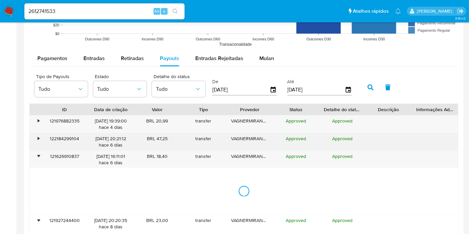
click at [35, 139] on div "•" at bounding box center [36, 141] width 12 height 17
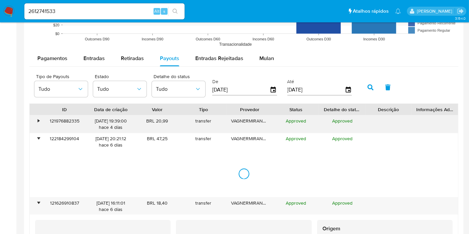
click at [35, 121] on div "•" at bounding box center [36, 123] width 12 height 17
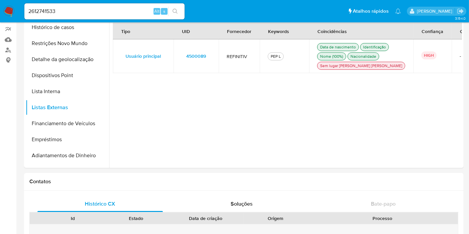
scroll to position [48, 0]
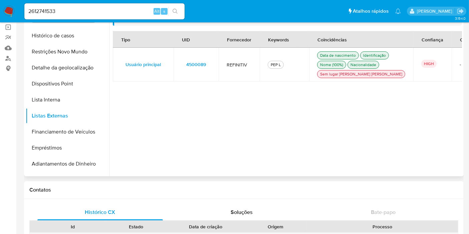
click at [187, 65] on span "4500089" at bounding box center [196, 64] width 20 height 9
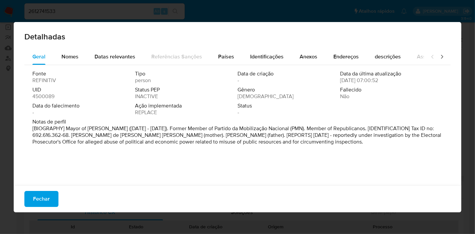
click at [48, 95] on span "4500089" at bounding box center [43, 96] width 22 height 7
click at [52, 200] on button "Fechar" at bounding box center [41, 199] width 34 height 16
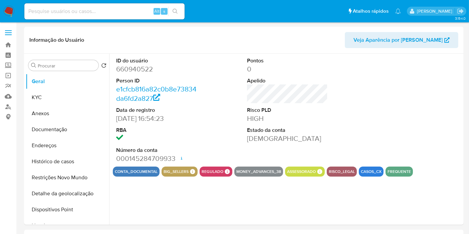
select select "10"
click at [75, 33] on header "Informação do Usuário Veja Aparência por [PERSON_NAME]" at bounding box center [243, 40] width 429 height 16
click at [63, 100] on button "KYC" at bounding box center [65, 97] width 78 height 16
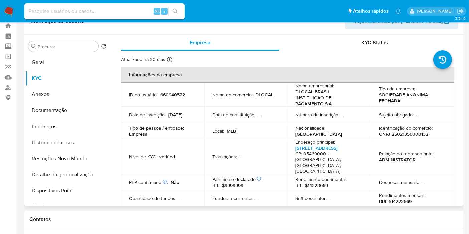
scroll to position [21, 0]
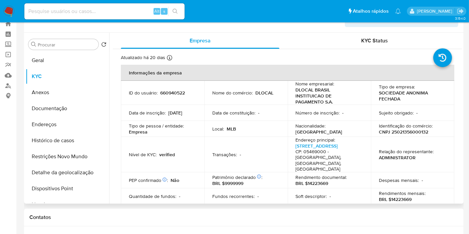
click at [310, 90] on p "DLOCAL BRASIL INSTITUICAO DE PAGAMENTO S.A." at bounding box center [328, 96] width 65 height 18
drag, startPoint x: 310, startPoint y: 90, endPoint x: 331, endPoint y: 90, distance: 21.0
click at [331, 90] on p "DLOCAL BRASIL INSTITUICAO DE PAGAMENTO S.A." at bounding box center [328, 96] width 65 height 18
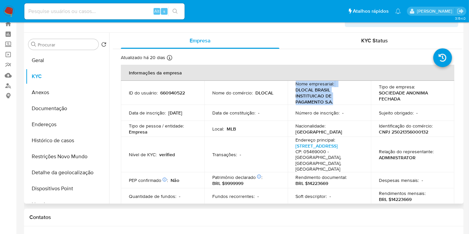
click at [300, 90] on p "DLOCAL BRASIL INSTITUICAO DE PAGAMENTO S.A." at bounding box center [328, 96] width 65 height 18
click at [295, 33] on div "KYC Status" at bounding box center [374, 41] width 159 height 16
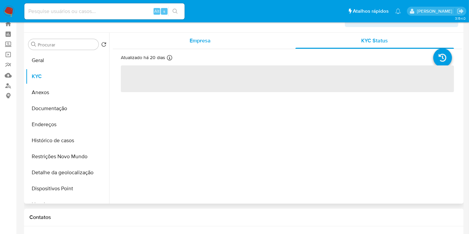
click at [237, 38] on div "Empresa" at bounding box center [200, 41] width 159 height 16
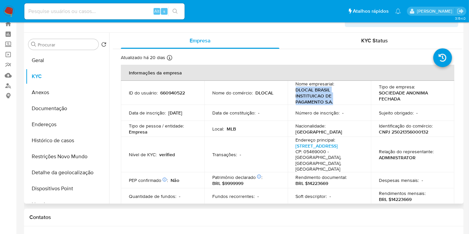
drag, startPoint x: 294, startPoint y: 89, endPoint x: 340, endPoint y: 95, distance: 47.1
click at [340, 95] on td "Nome empresarial : DLOCAL BRASIL INSTITUICAO DE PAGAMENTO S.A." at bounding box center [329, 93] width 83 height 24
copy p "DLOCAL BRASIL INSTITUICAO DE PAGAMENTO S.A."
drag, startPoint x: 428, startPoint y: 112, endPoint x: 422, endPoint y: 120, distance: 10.6
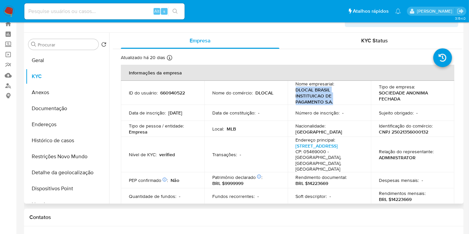
click at [428, 112] on td "Sujeito obrigado : -" at bounding box center [412, 113] width 83 height 16
click at [417, 129] on p "CNPJ 25021356000132" at bounding box center [403, 132] width 49 height 6
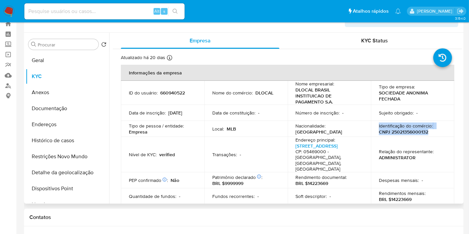
click at [417, 129] on p "CNPJ 25021356000132" at bounding box center [403, 132] width 49 height 6
click at [374, 126] on td "Identificação do comércio : CNPJ 25021356000132" at bounding box center [412, 129] width 83 height 16
drag, startPoint x: 377, startPoint y: 126, endPoint x: 430, endPoint y: 126, distance: 53.1
click at [430, 126] on div "Identificação do comércio : CNPJ 25021356000132" at bounding box center [412, 129] width 67 height 12
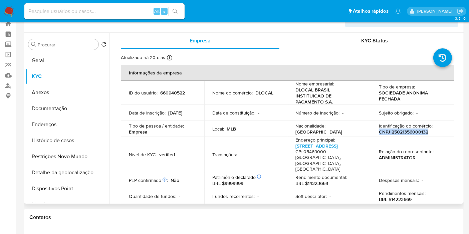
copy p "CNPJ 25021356000132"
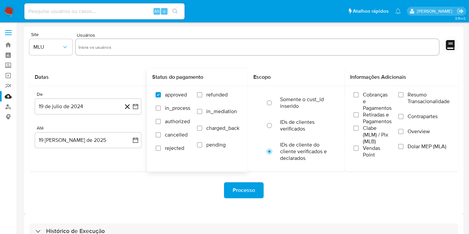
scroll to position [18, 0]
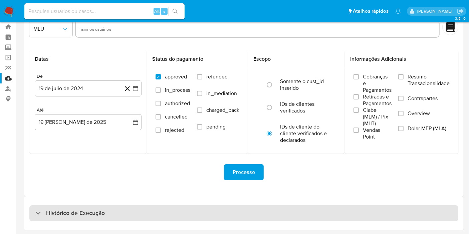
click at [199, 206] on div "Histórico de Execução" at bounding box center [243, 213] width 429 height 16
select select "10"
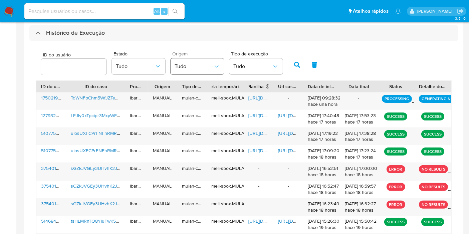
scroll to position [199, 0]
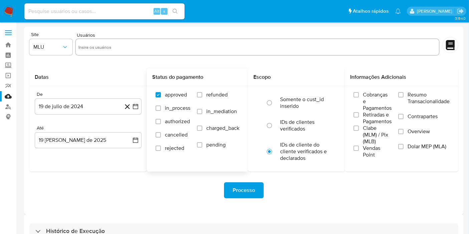
scroll to position [18, 0]
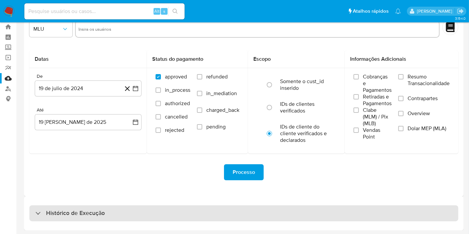
click at [188, 208] on div "Histórico de Execução" at bounding box center [243, 213] width 429 height 16
select select "10"
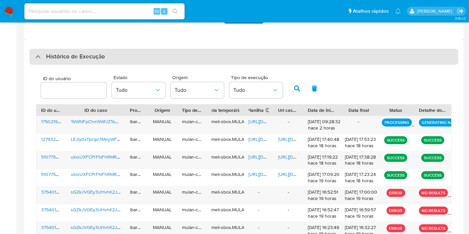
scroll to position [175, 0]
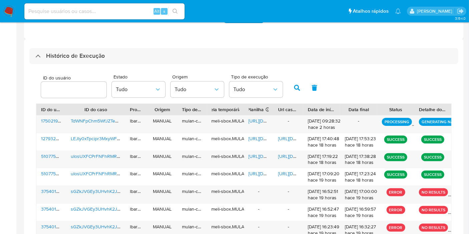
click at [340, 109] on div at bounding box center [340, 109] width 12 height 11
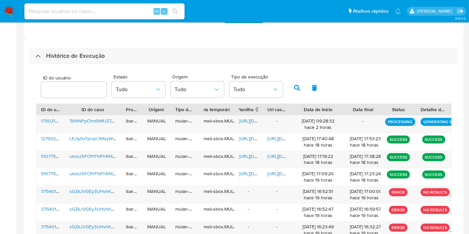
drag, startPoint x: 340, startPoint y: 109, endPoint x: 357, endPoint y: 108, distance: 17.4
click at [357, 108] on div "ID do usuário ID do caso Proprietário Origem Tipo de execução Tabela temporária…" at bounding box center [243, 109] width 415 height 11
